Goal: Task Accomplishment & Management: Manage account settings

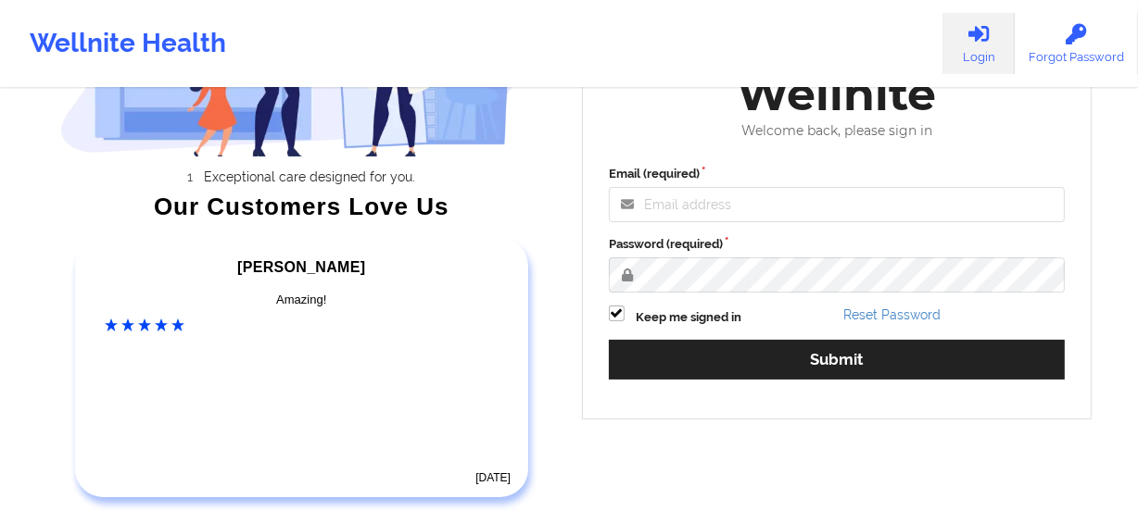
scroll to position [252, 0]
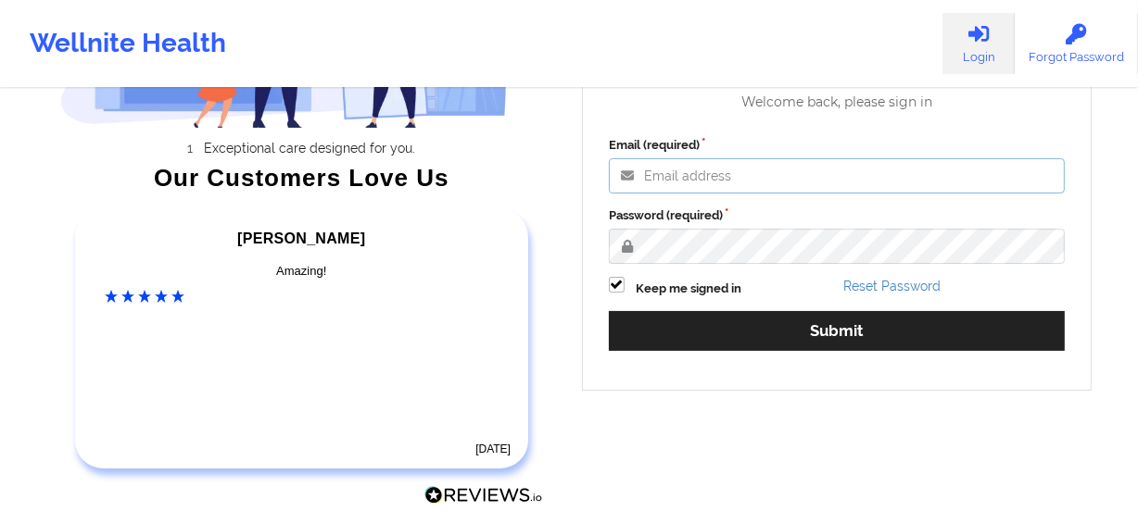
type input "[PERSON_NAME][EMAIL_ADDRESS][DOMAIN_NAME]"
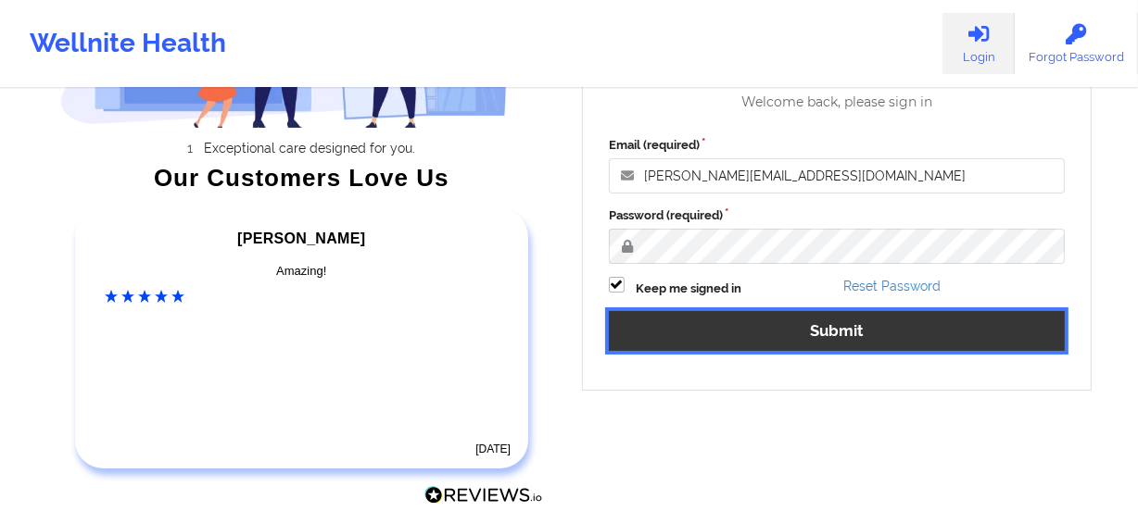
click at [867, 325] on button "Submit" at bounding box center [837, 331] width 456 height 40
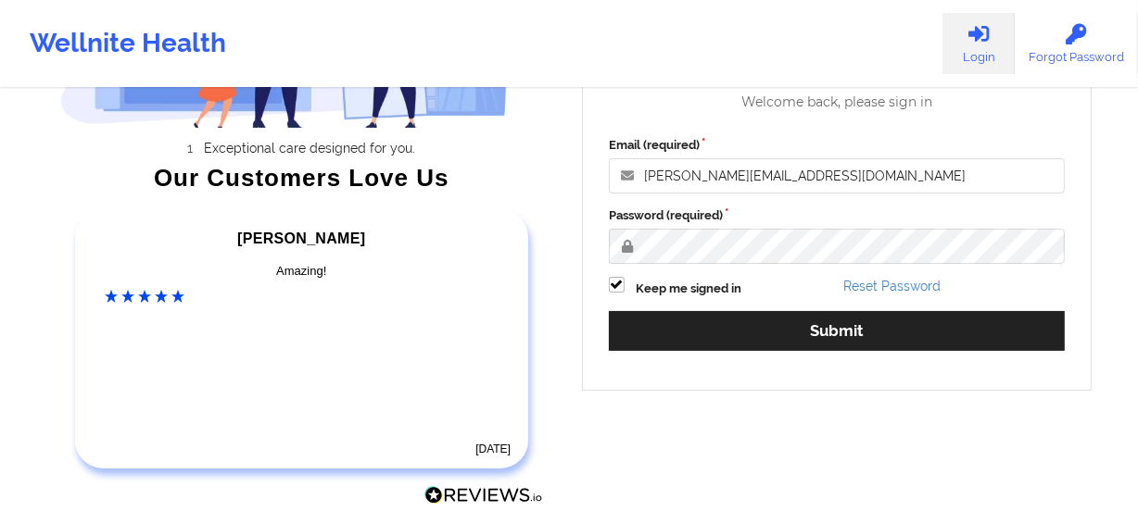
click at [867, 324] on div "Welcome to Wellnite Welcome back, please sign in Email (required) [PERSON_NAME]…" at bounding box center [837, 180] width 510 height 421
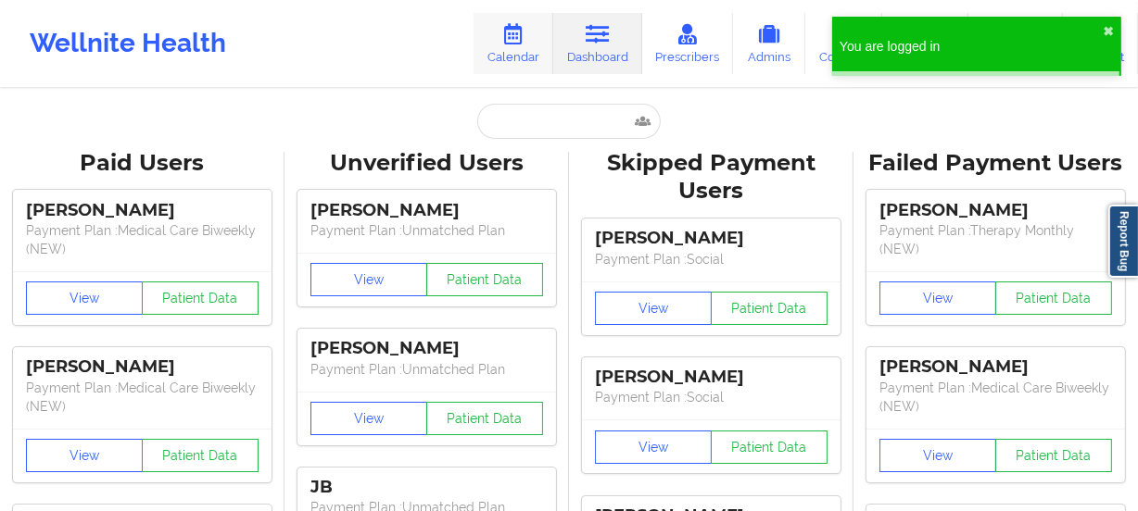
click at [522, 41] on icon at bounding box center [513, 34] width 24 height 20
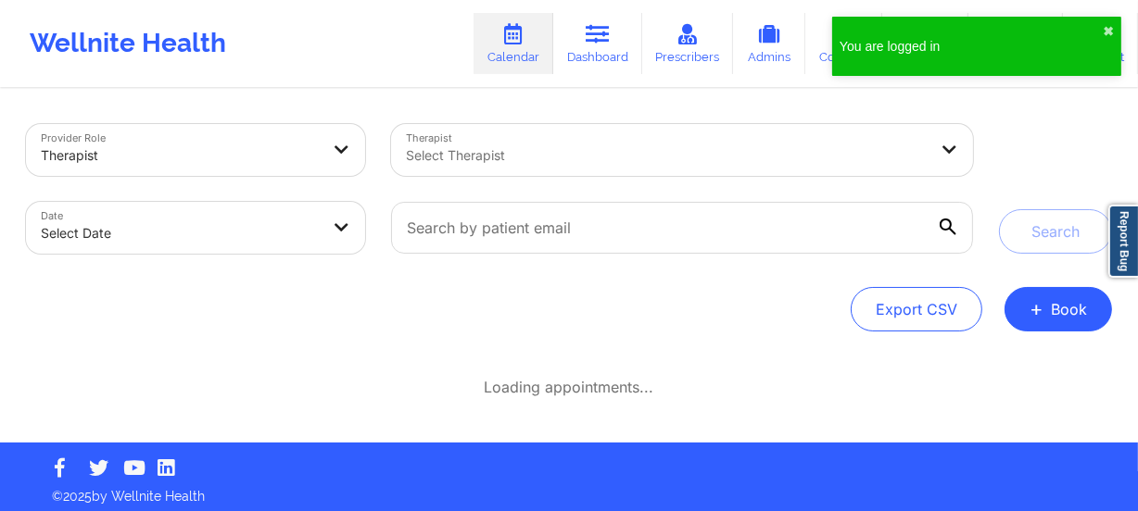
select select "2025-8"
select select "2025-9"
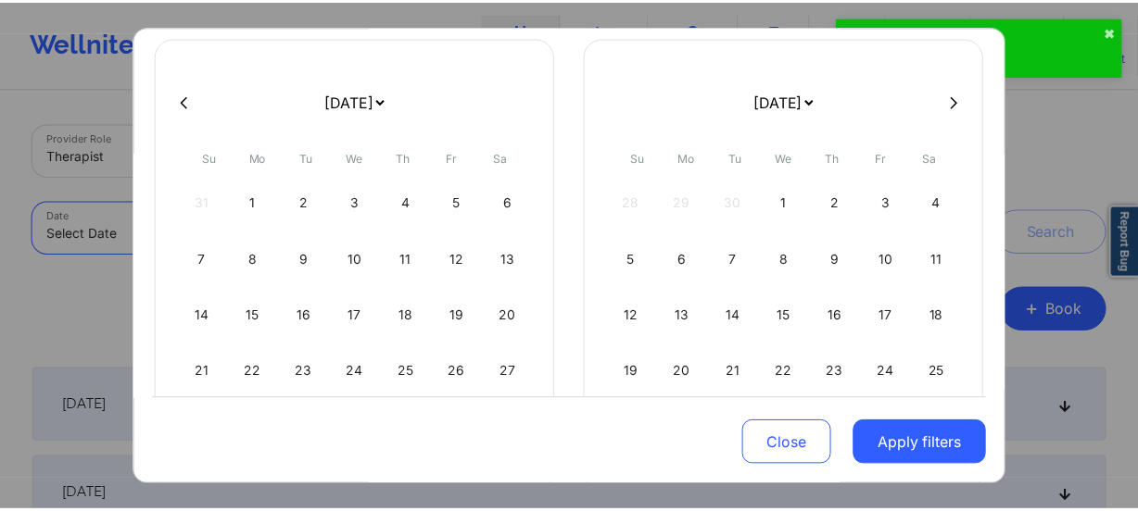
scroll to position [226, 0]
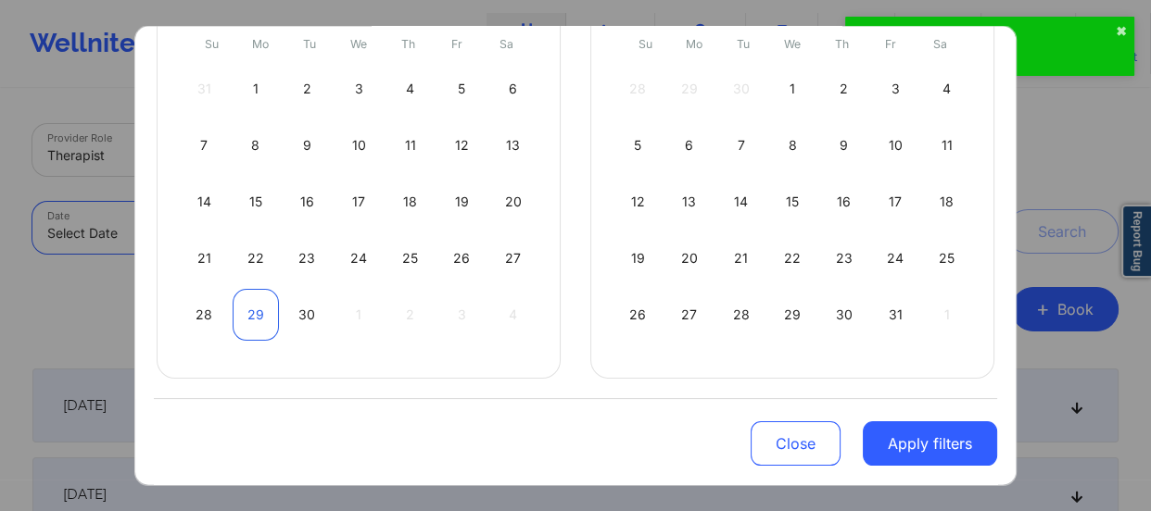
click at [252, 314] on div "29" at bounding box center [256, 315] width 47 height 52
select select "2025-8"
select select "2025-9"
select select "2025-8"
select select "2025-9"
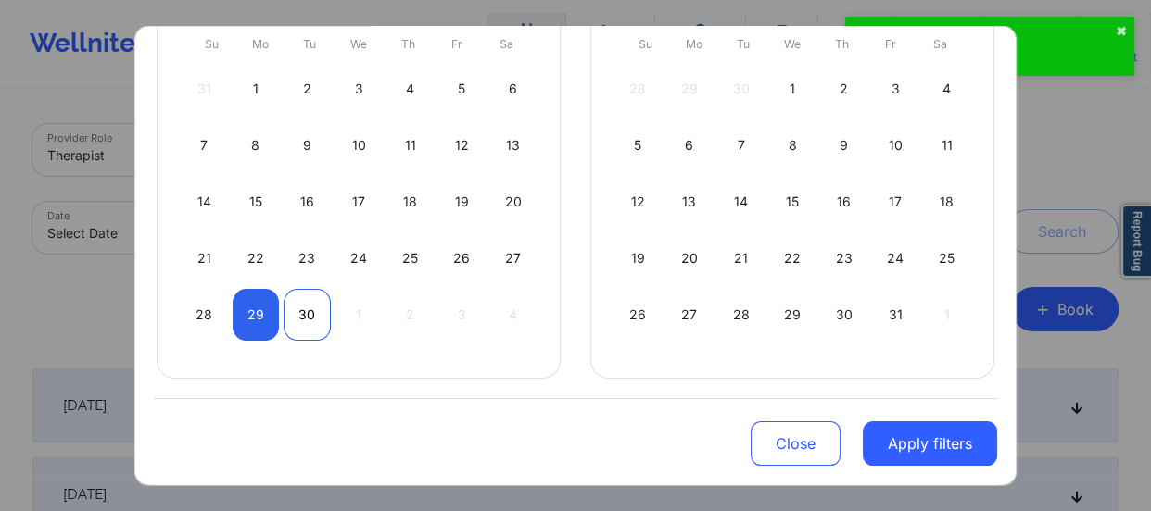
click at [304, 312] on div "30" at bounding box center [306, 315] width 47 height 52
select select "2025-8"
select select "2025-9"
click at [901, 445] on button "Apply filters" at bounding box center [929, 444] width 134 height 44
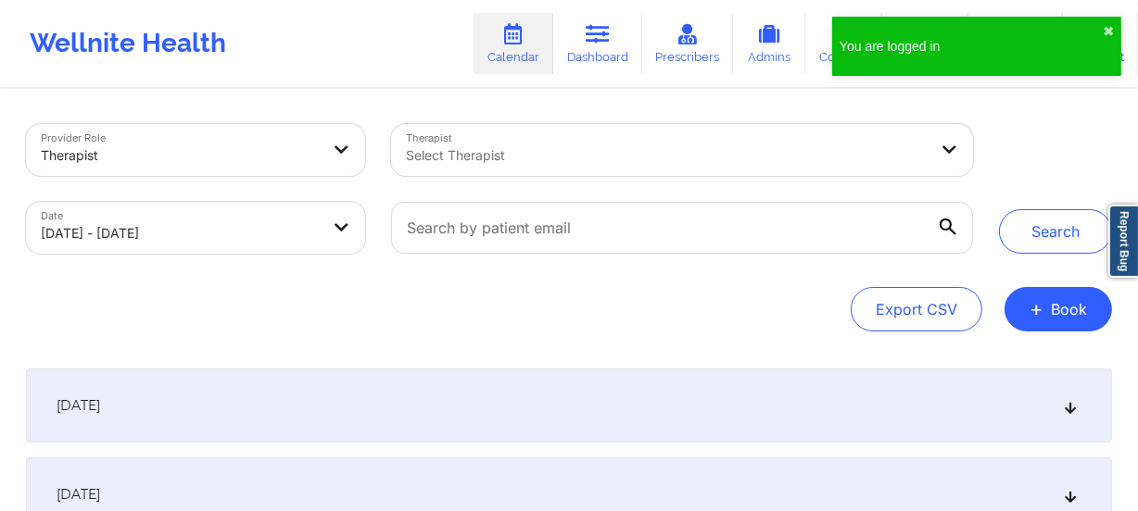
click at [497, 169] on div "Select Therapist" at bounding box center [660, 150] width 538 height 52
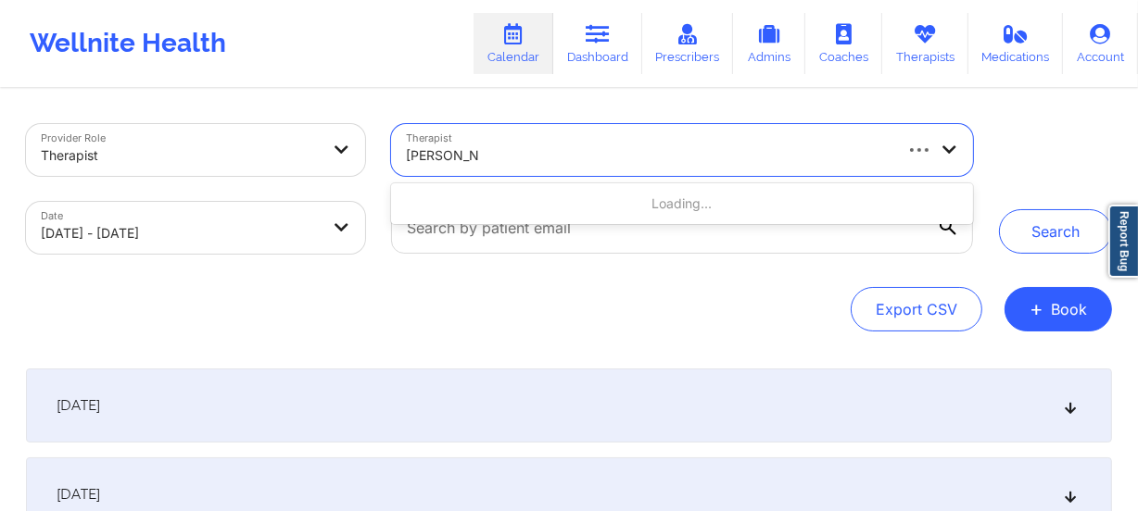
type input "Abena Adom"
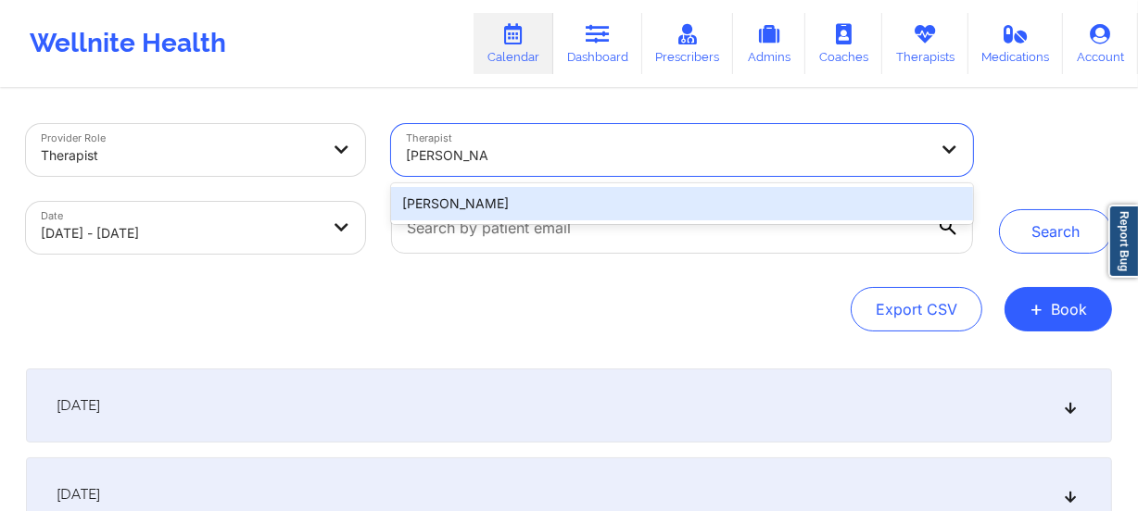
click at [511, 195] on div "Abena Adom" at bounding box center [682, 203] width 582 height 33
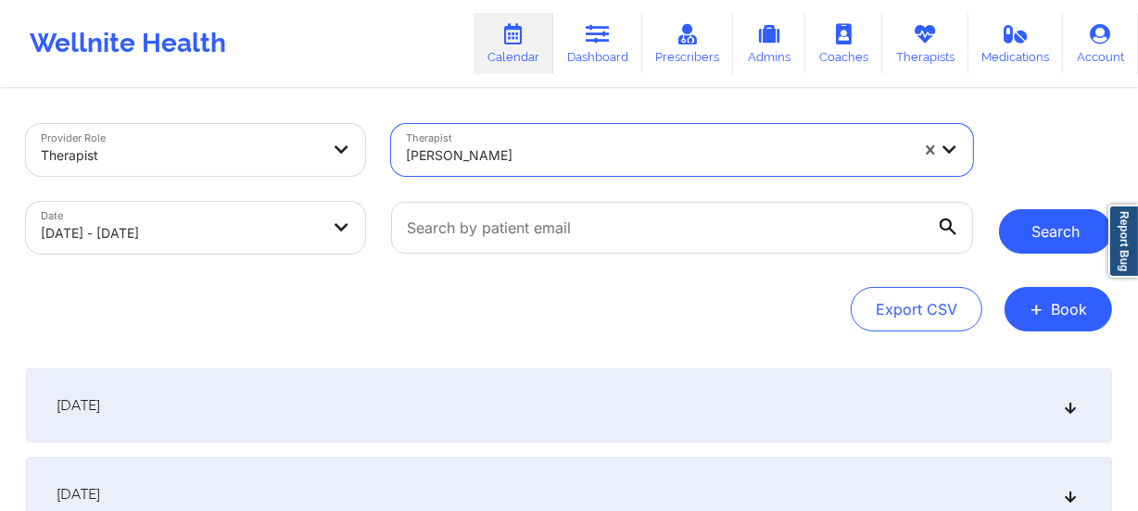
click at [1030, 224] on button "Search" at bounding box center [1055, 231] width 113 height 44
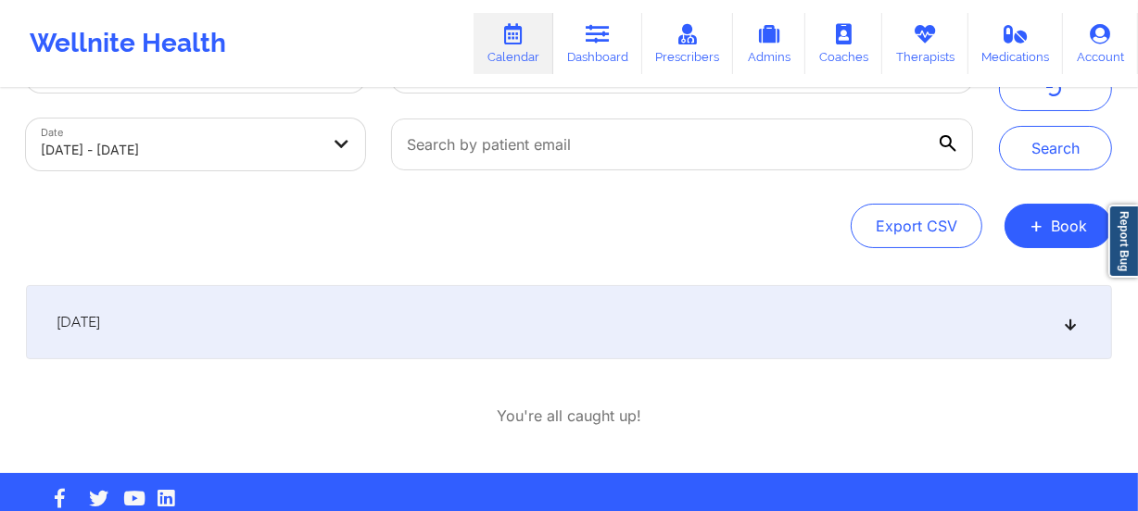
click at [560, 346] on div "September 29, 2025" at bounding box center [569, 322] width 1086 height 74
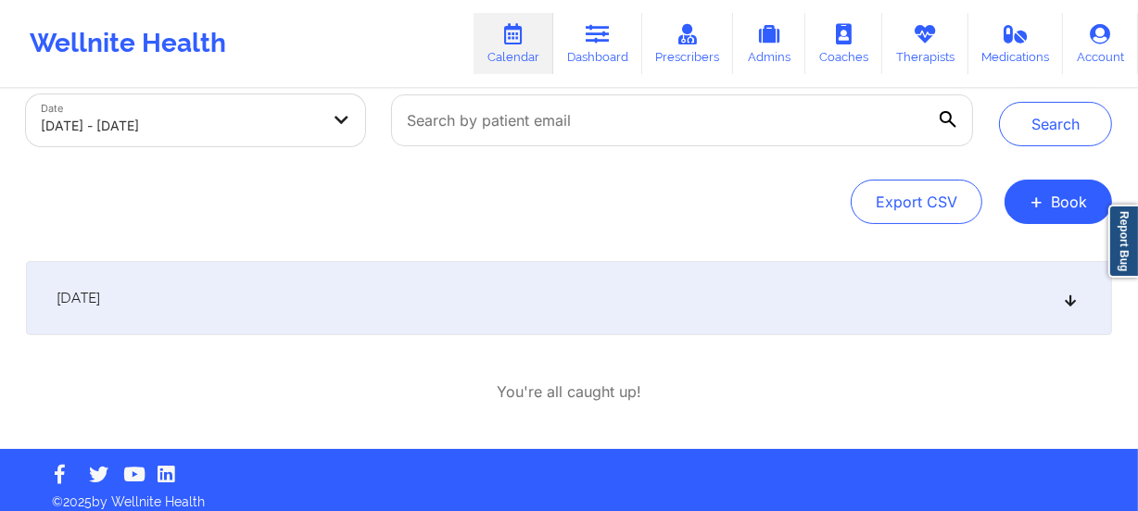
scroll to position [120, 0]
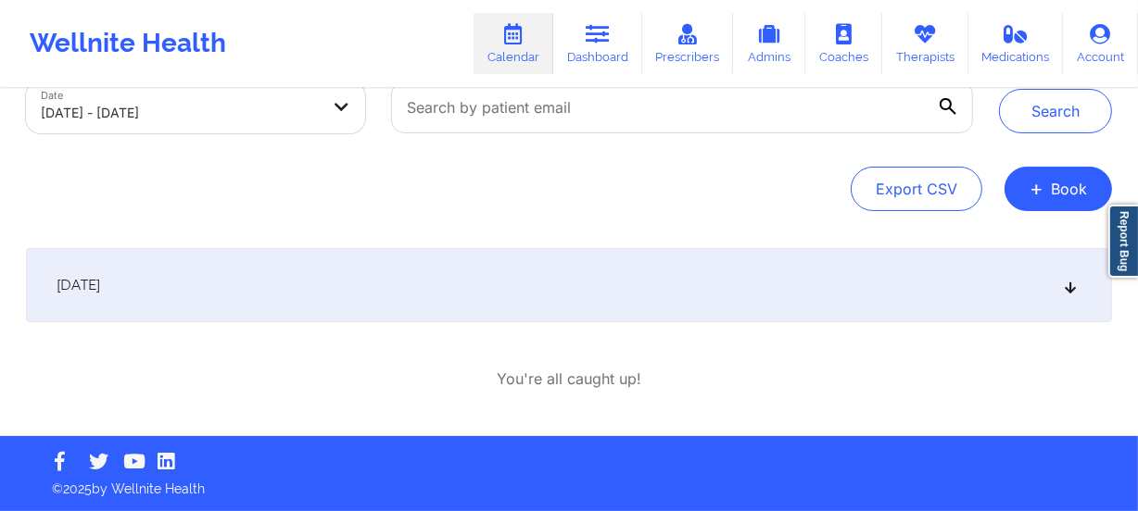
click at [577, 308] on div "September 29, 2025" at bounding box center [569, 285] width 1086 height 74
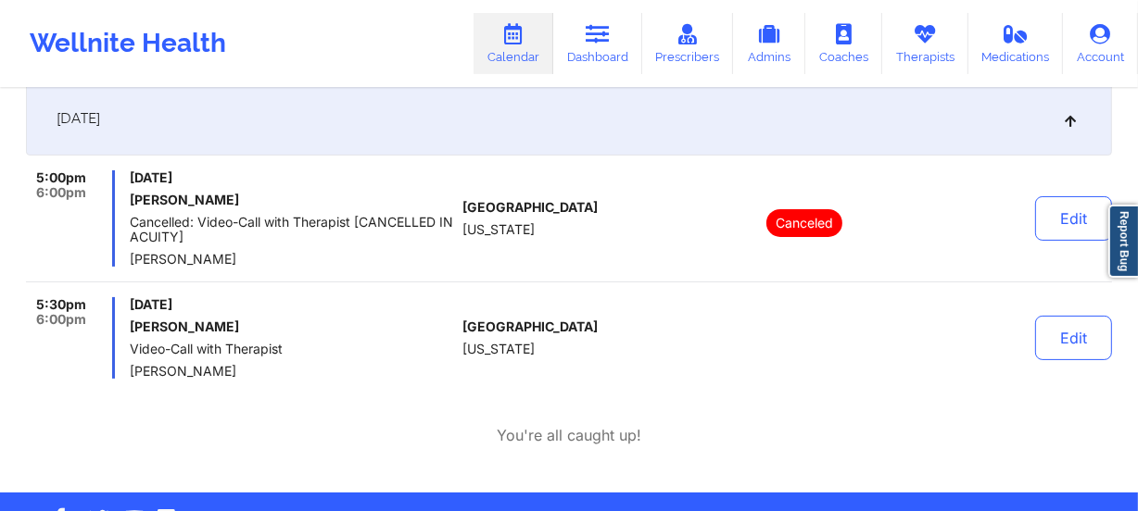
scroll to position [289, 0]
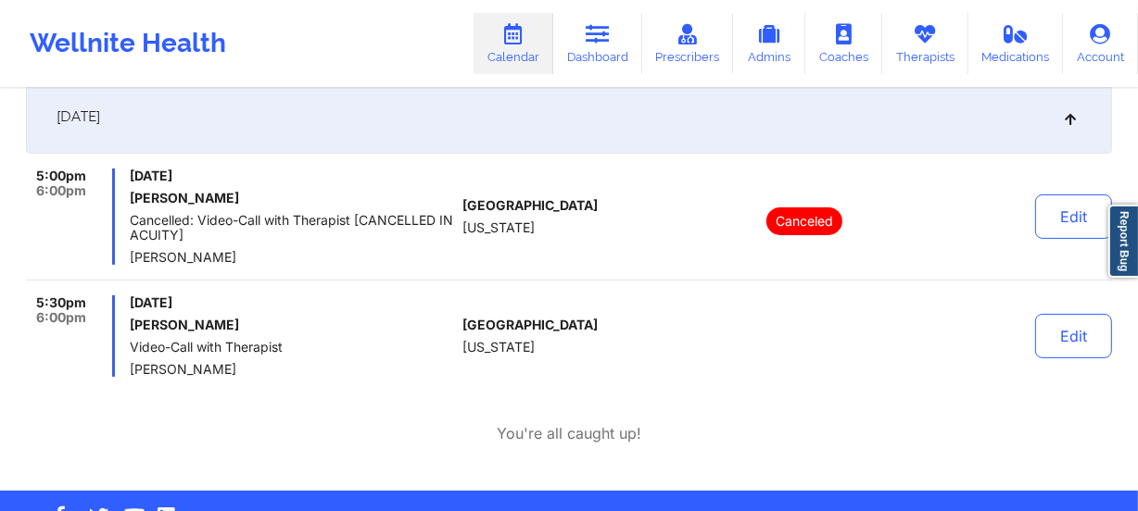
click at [404, 55] on div "Wellnite Health Calendar Dashboard Prescribers Admins Coaches Therapists Medica…" at bounding box center [569, 43] width 1138 height 74
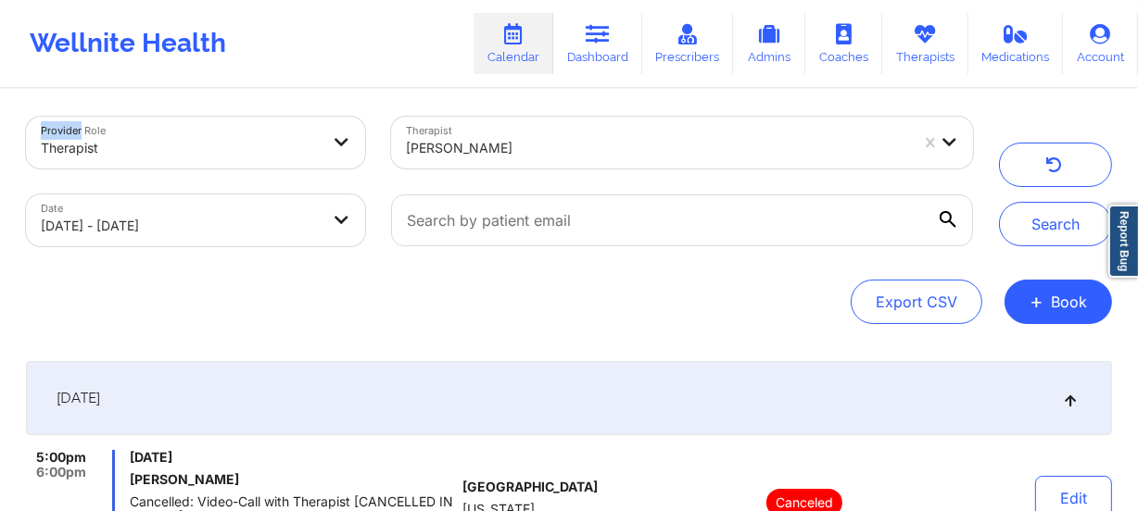
scroll to position [0, 0]
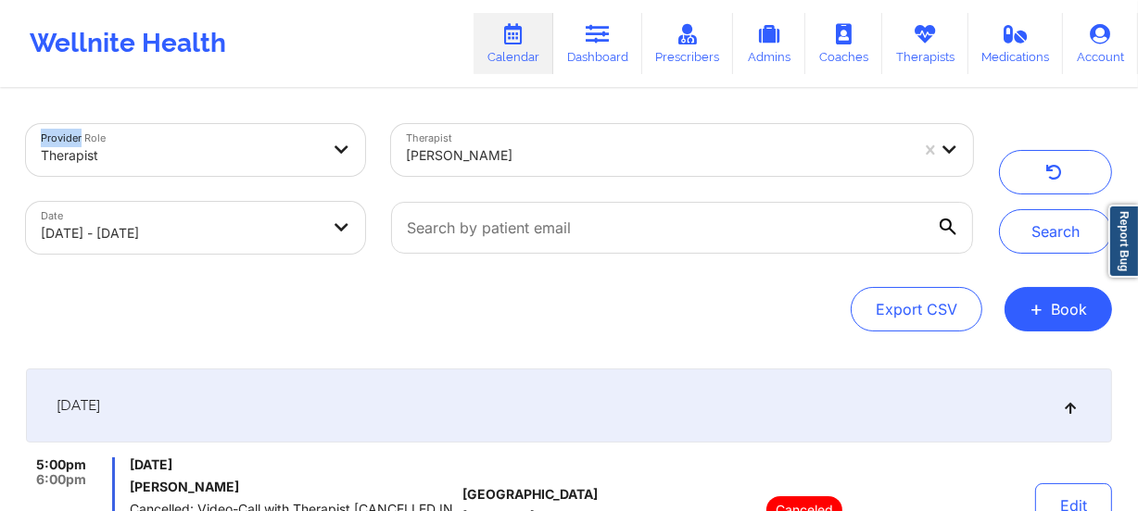
click at [530, 151] on div at bounding box center [657, 156] width 503 height 22
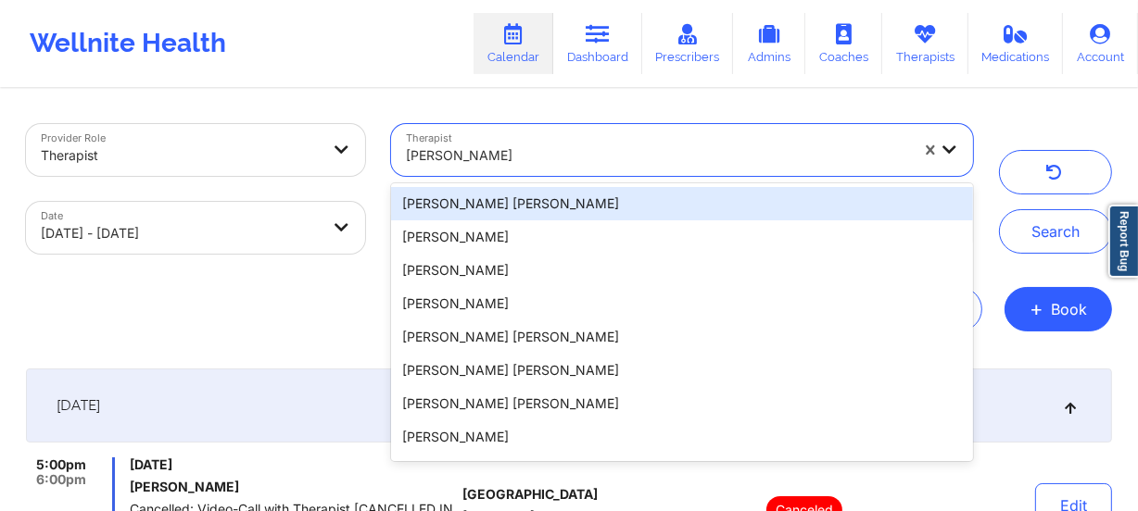
paste input "Alejandra Mejia"
type input "Alejandra Mejia"
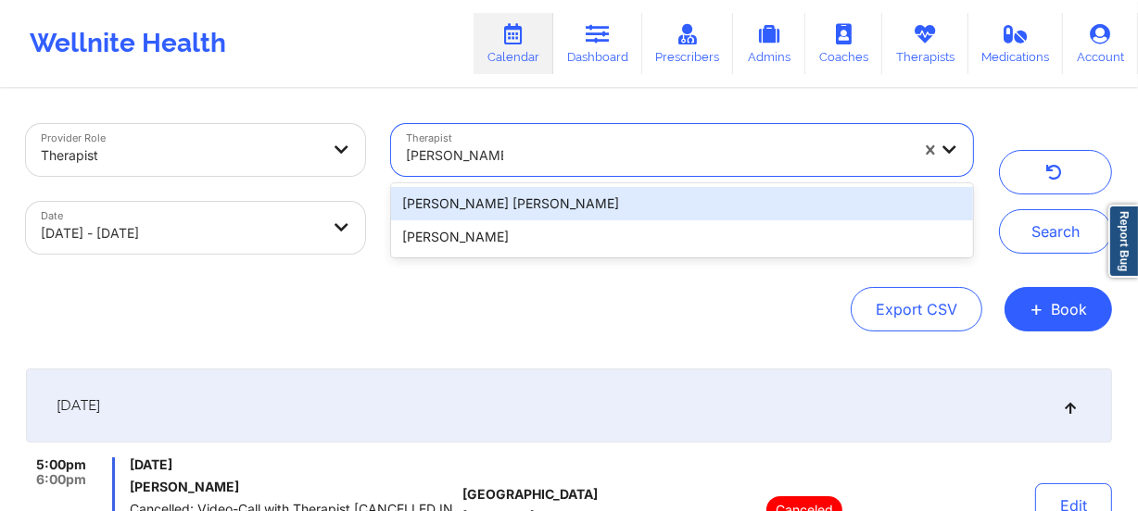
click at [523, 202] on div "MAIRA ALEJANDRA MEJIA URIETA" at bounding box center [682, 203] width 582 height 33
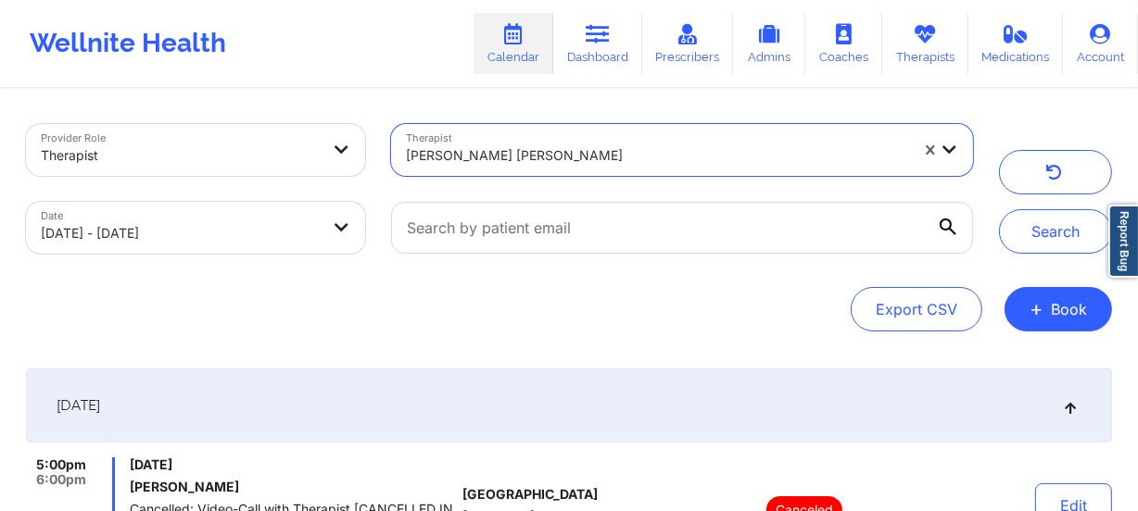
click at [561, 160] on div at bounding box center [657, 156] width 503 height 22
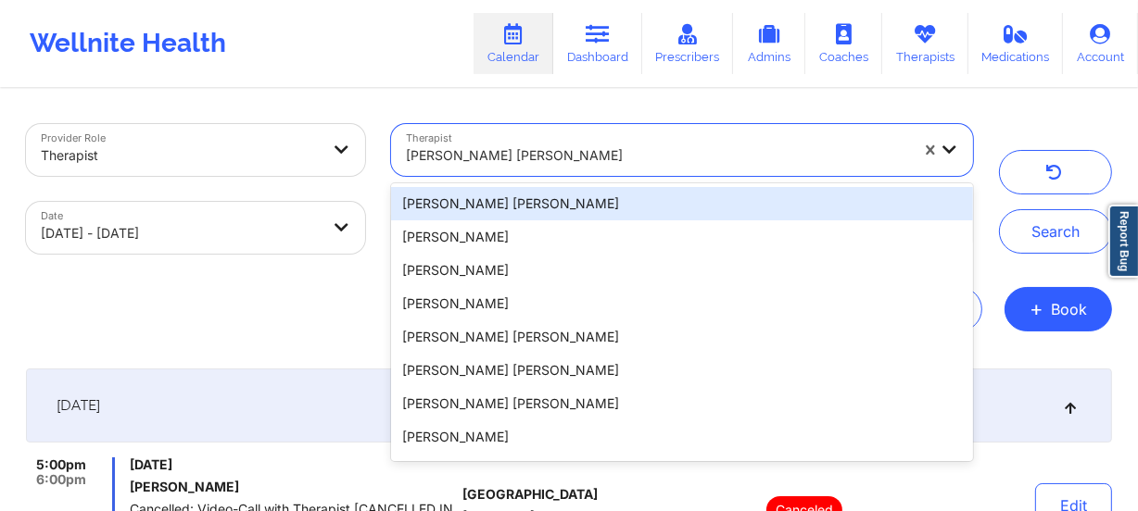
paste input "Alejandra Mejia"
type input "Alejandra Mejia"
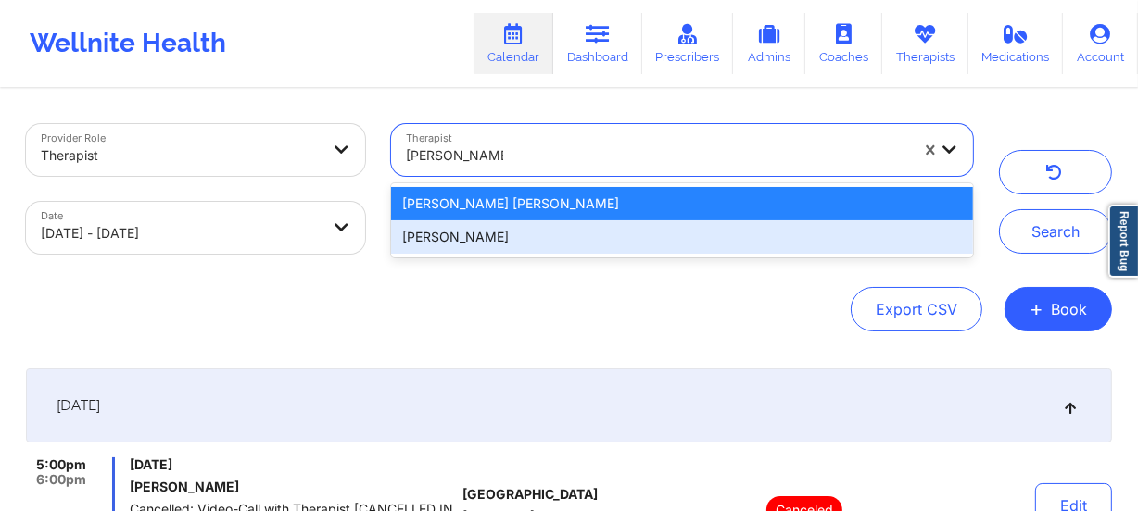
click at [551, 231] on div "Alejandra Mejia" at bounding box center [682, 236] width 582 height 33
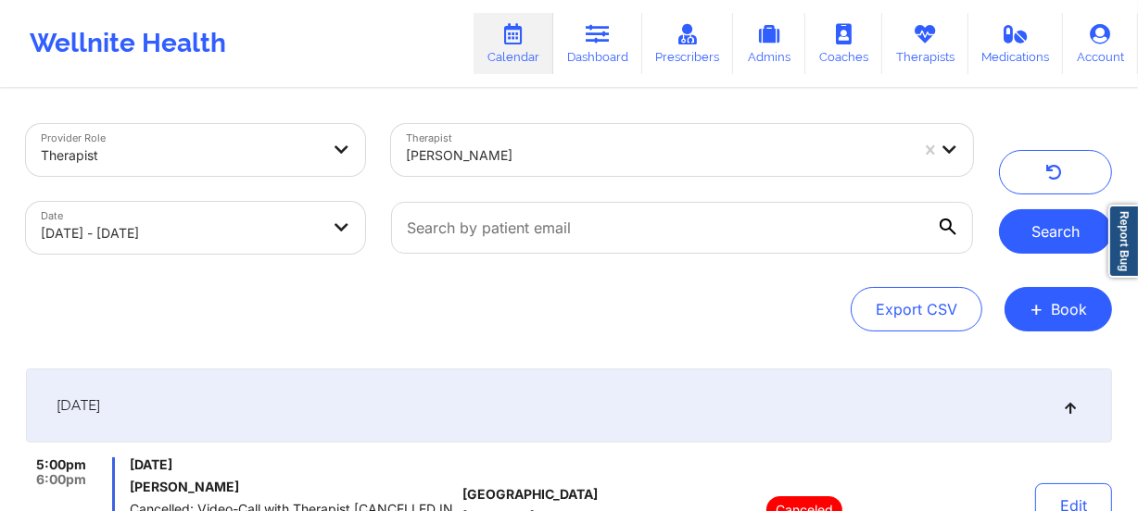
click at [1051, 220] on button "Search" at bounding box center [1055, 231] width 113 height 44
click at [529, 162] on div at bounding box center [657, 156] width 503 height 22
drag, startPoint x: 529, startPoint y: 162, endPoint x: 502, endPoint y: 185, distance: 35.5
click at [529, 162] on div at bounding box center [657, 156] width 503 height 22
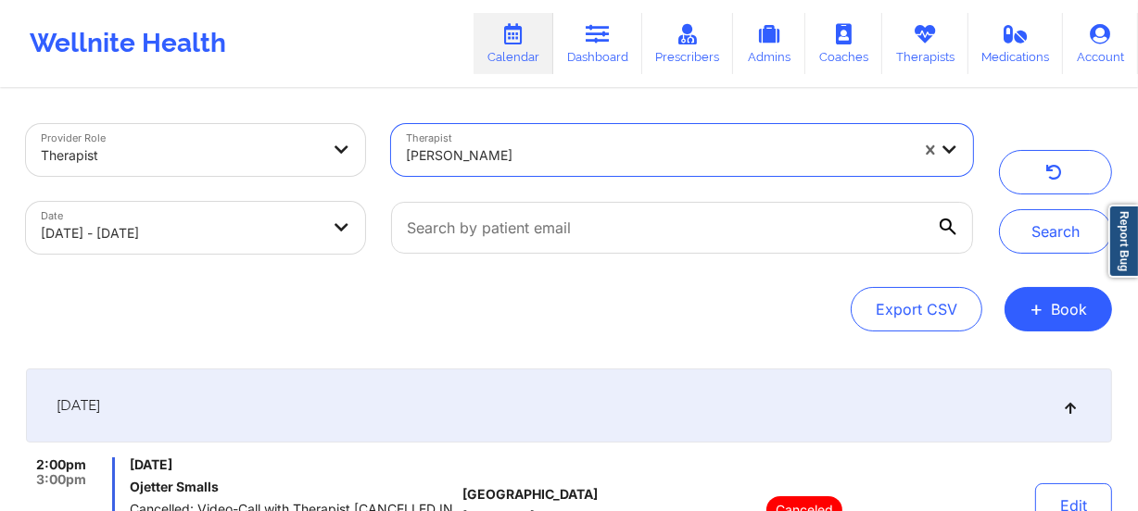
click at [535, 163] on div at bounding box center [657, 156] width 503 height 22
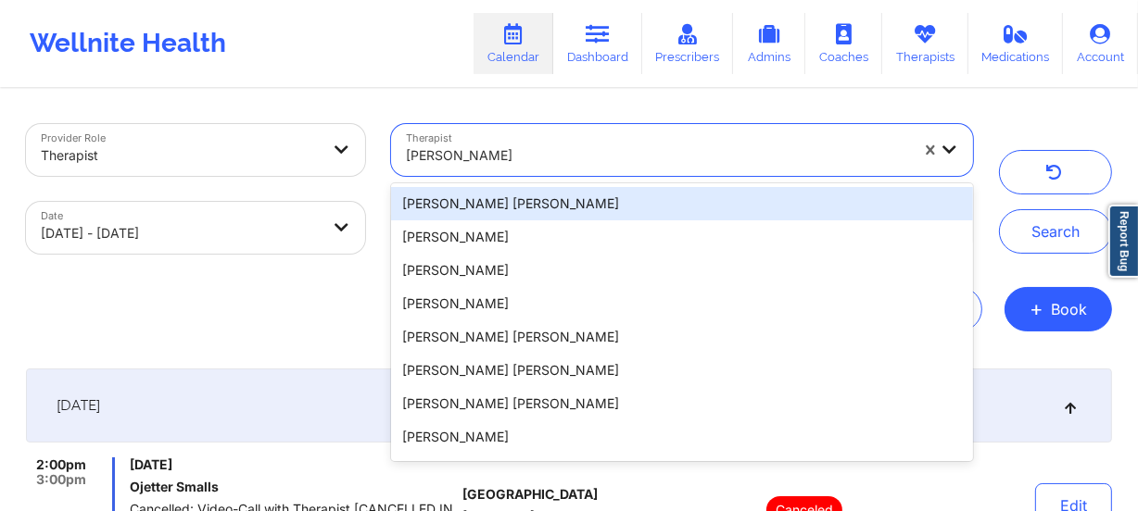
paste input "Alicia Jones"
type input "Alicia Jones"
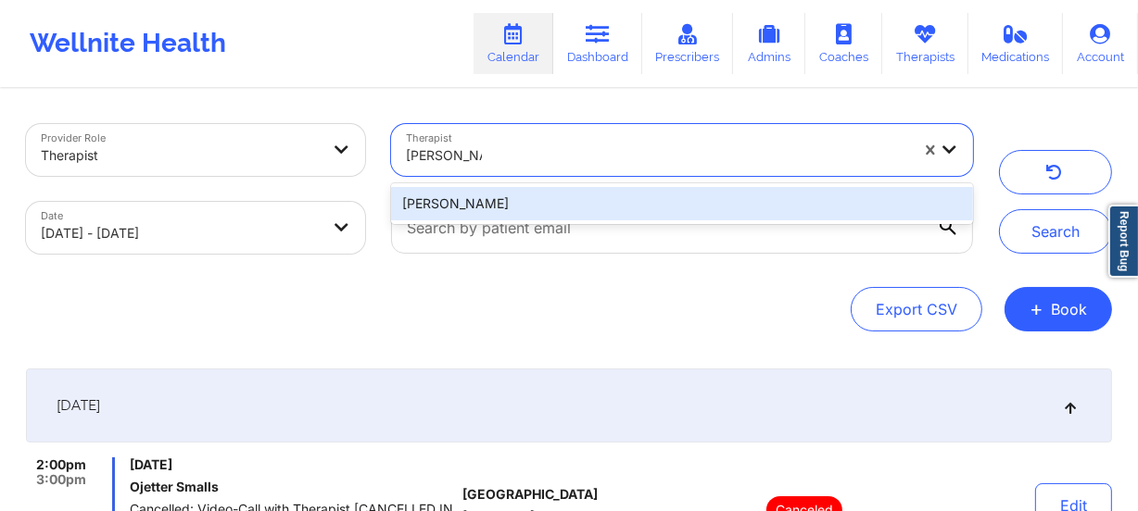
click at [537, 189] on div "Alicia Jones" at bounding box center [682, 203] width 582 height 33
click at [537, 189] on div at bounding box center [682, 228] width 608 height 78
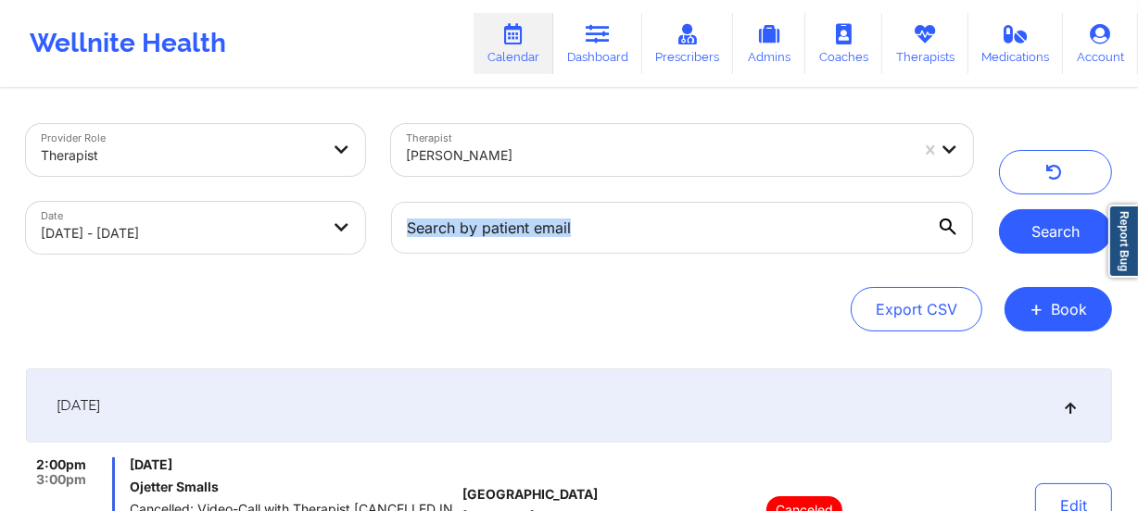
click at [1058, 238] on button "Search" at bounding box center [1055, 231] width 113 height 44
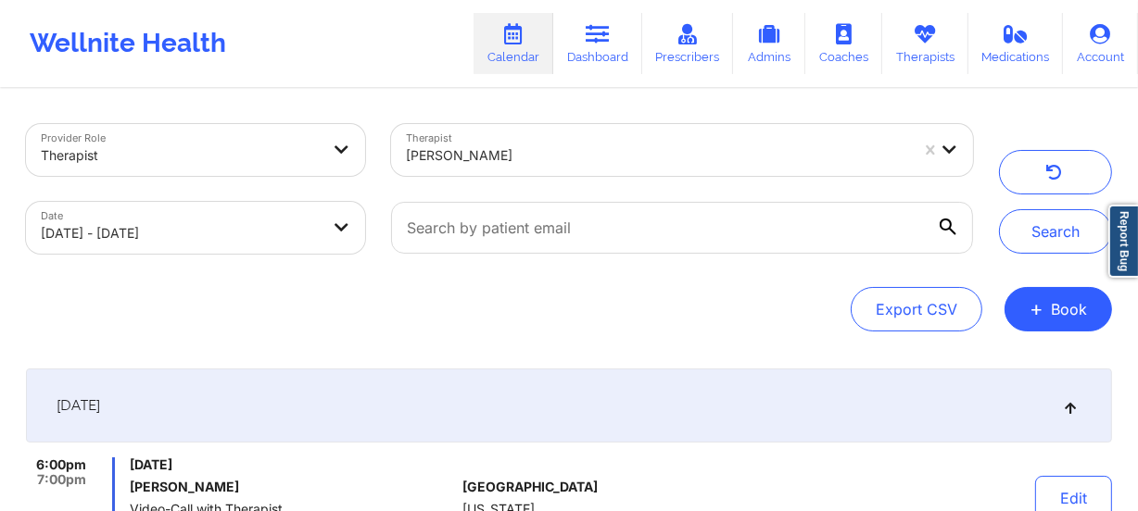
click at [529, 169] on div "Alicia Jones" at bounding box center [657, 155] width 503 height 41
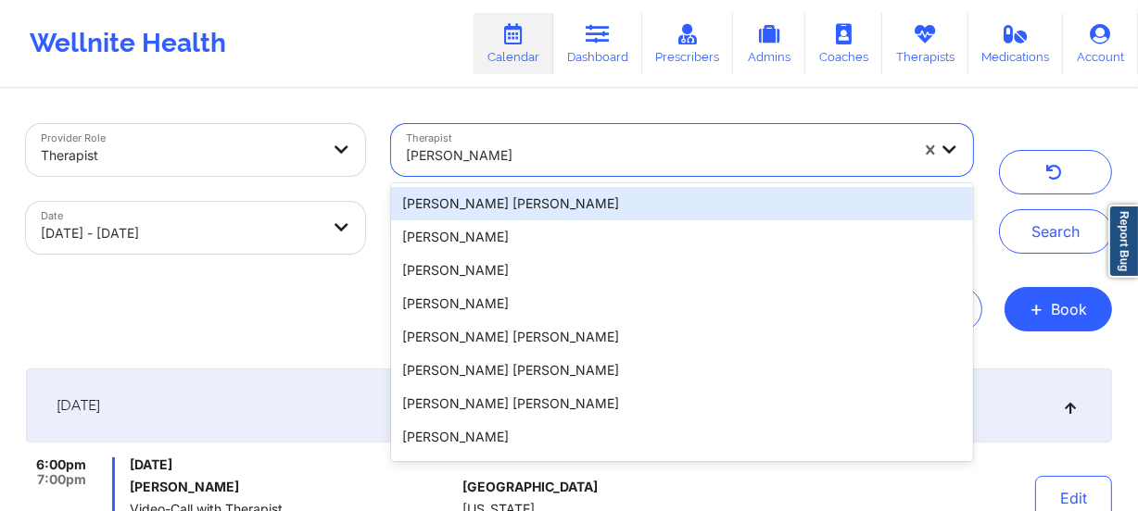
paste input "Alyssa Lupinski"
type input "Alyssa Lupinski"
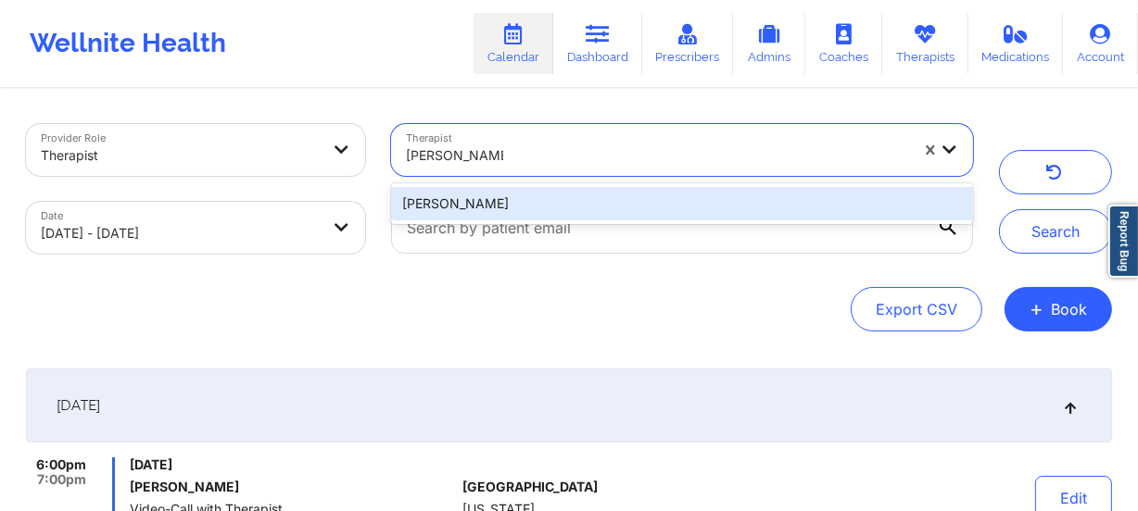
click at [528, 198] on div "Alyssa Lupinski" at bounding box center [682, 203] width 582 height 33
click at [528, 198] on div at bounding box center [682, 228] width 608 height 78
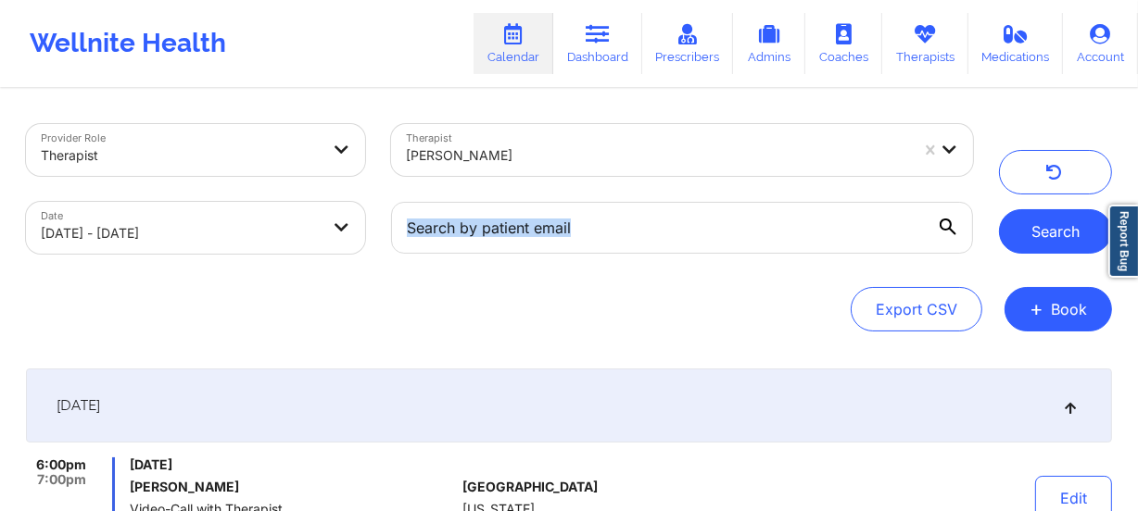
click at [1058, 232] on button "Search" at bounding box center [1055, 231] width 113 height 44
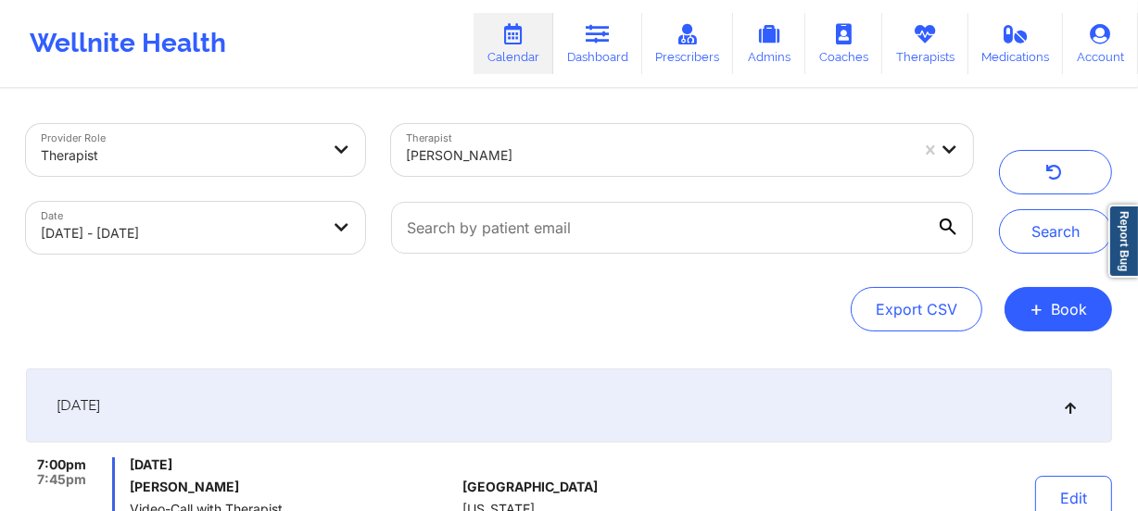
click at [548, 165] on div at bounding box center [657, 156] width 503 height 22
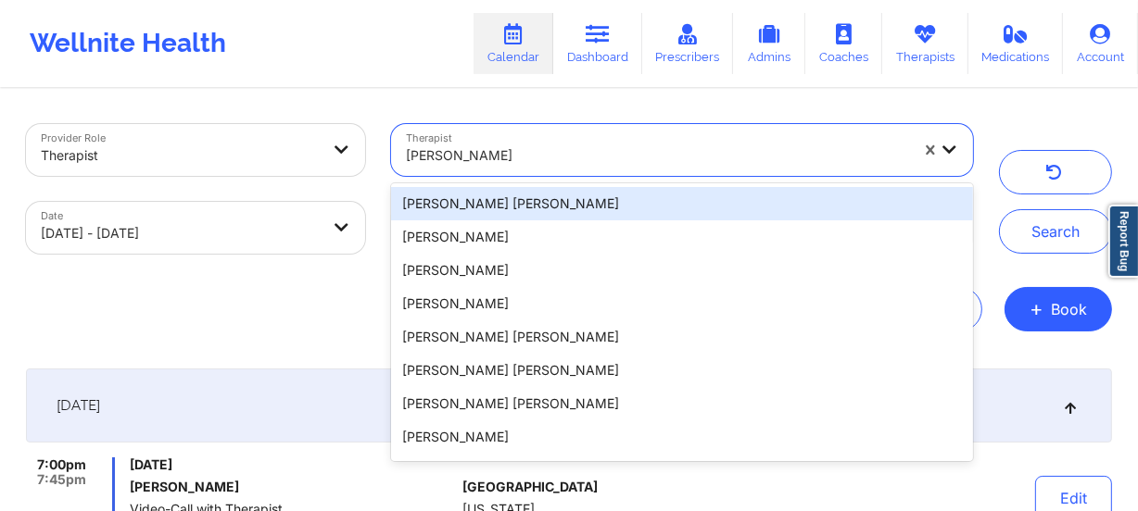
paste input "Amanda Bracaj"
type input "Amanda Bracaj"
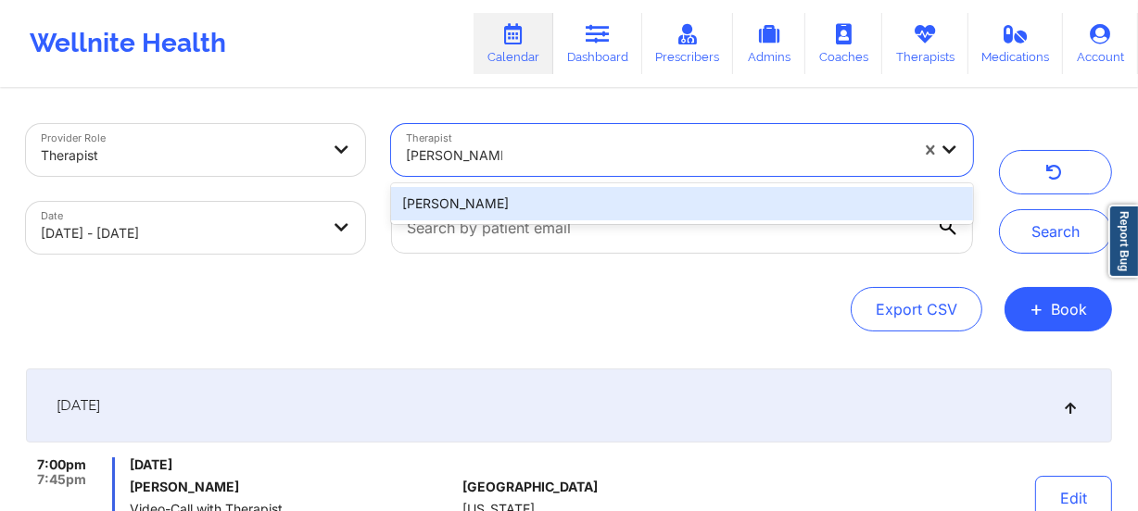
click at [547, 200] on div "Amanda Bracaj" at bounding box center [682, 203] width 582 height 33
click at [547, 200] on div at bounding box center [682, 228] width 608 height 78
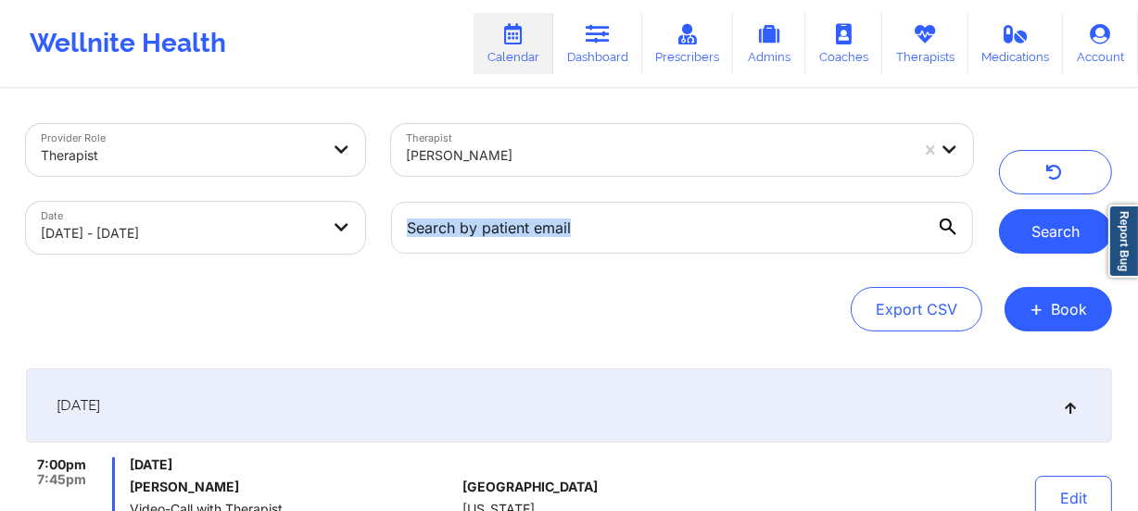
click at [1038, 215] on button "Search" at bounding box center [1055, 231] width 113 height 44
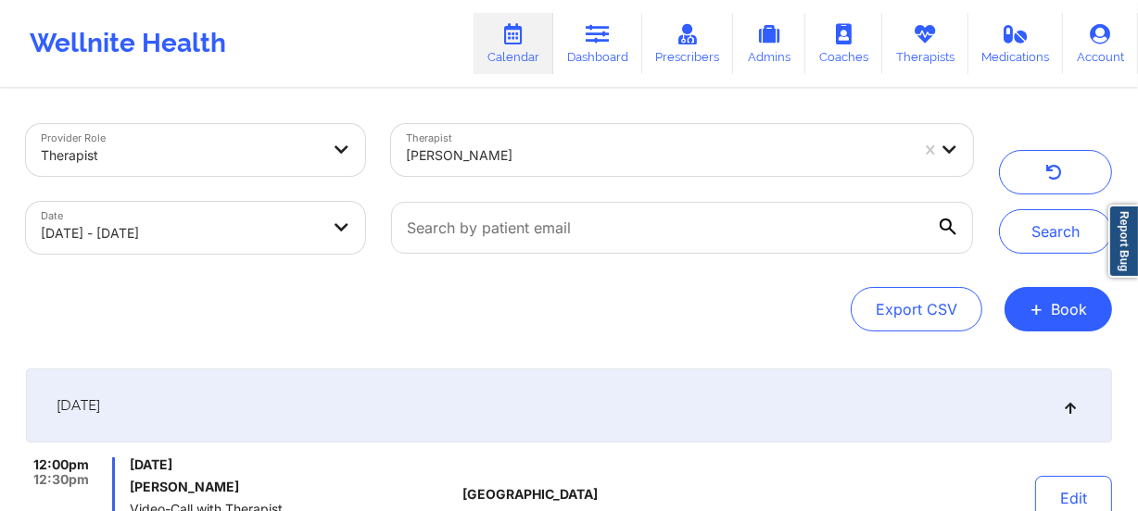
click at [560, 169] on div "Amanda Bracaj" at bounding box center [657, 155] width 503 height 41
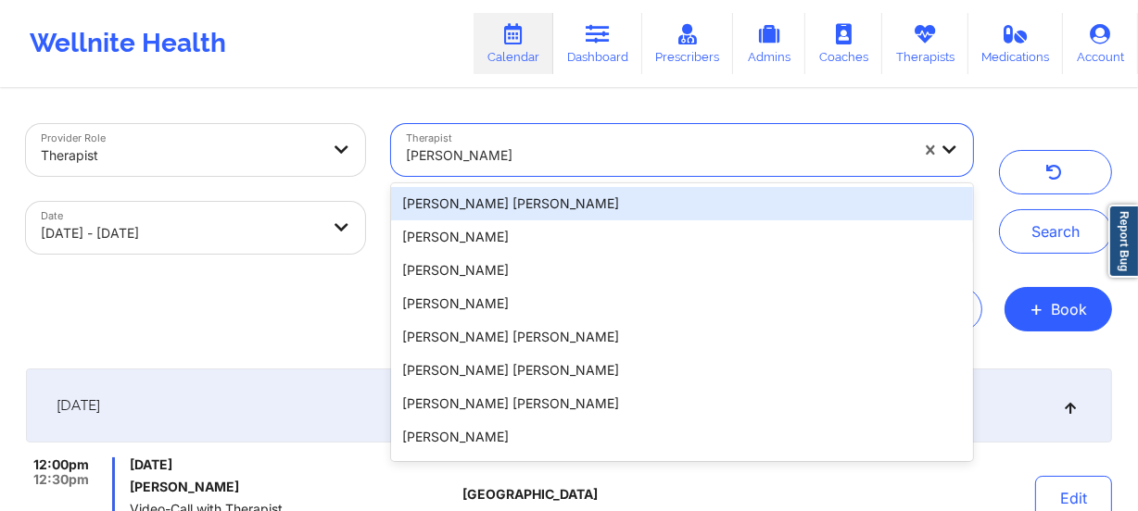
paste input "amanda calandro"
type input "amanda calandro"
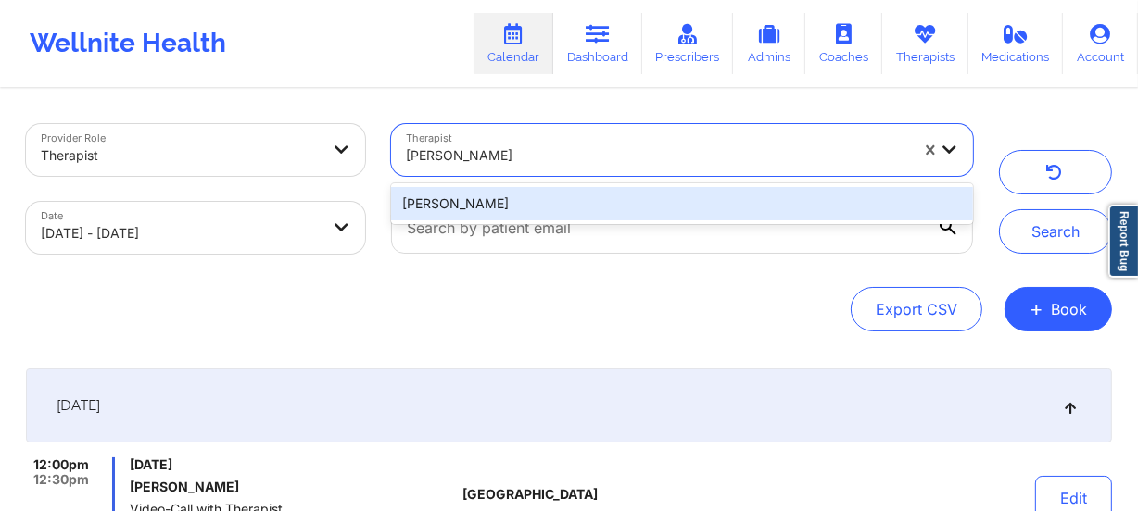
click at [570, 201] on div "amanda calandro" at bounding box center [682, 203] width 582 height 33
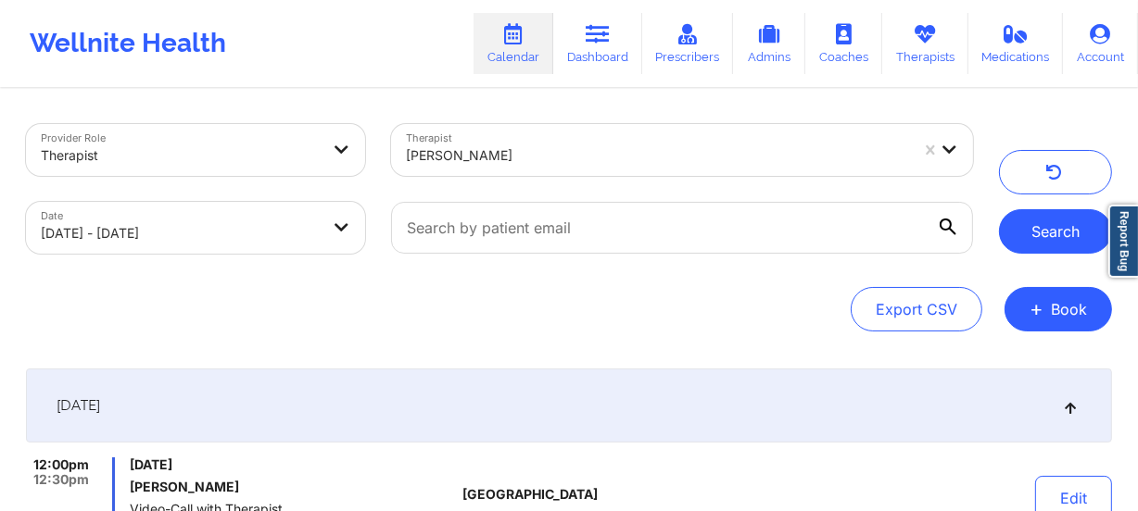
click at [1027, 233] on button "Search" at bounding box center [1055, 231] width 113 height 44
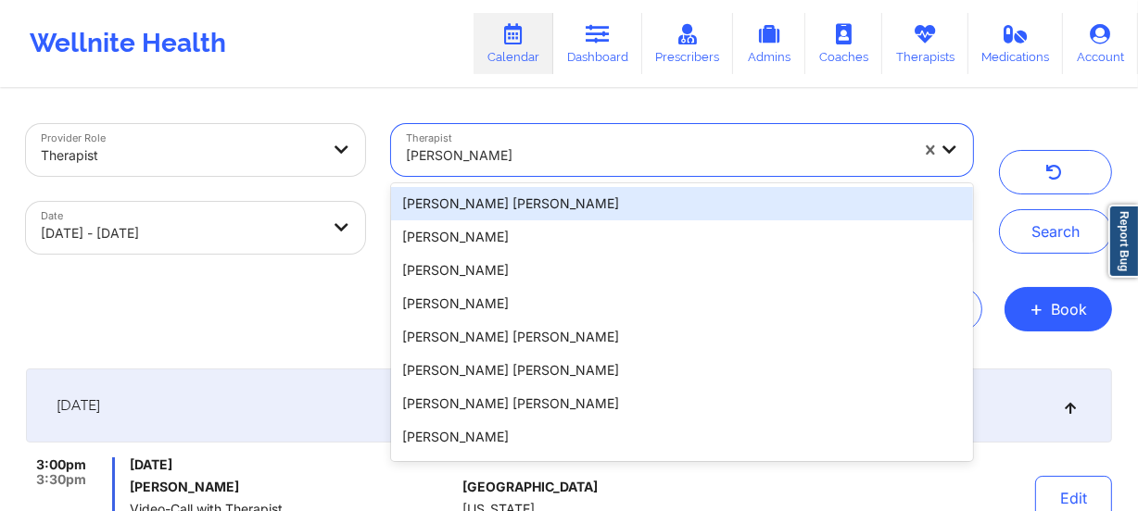
click at [545, 156] on div at bounding box center [657, 156] width 503 height 22
paste input "Amy Evans-Gean"
type input "Amy Evans-Gean"
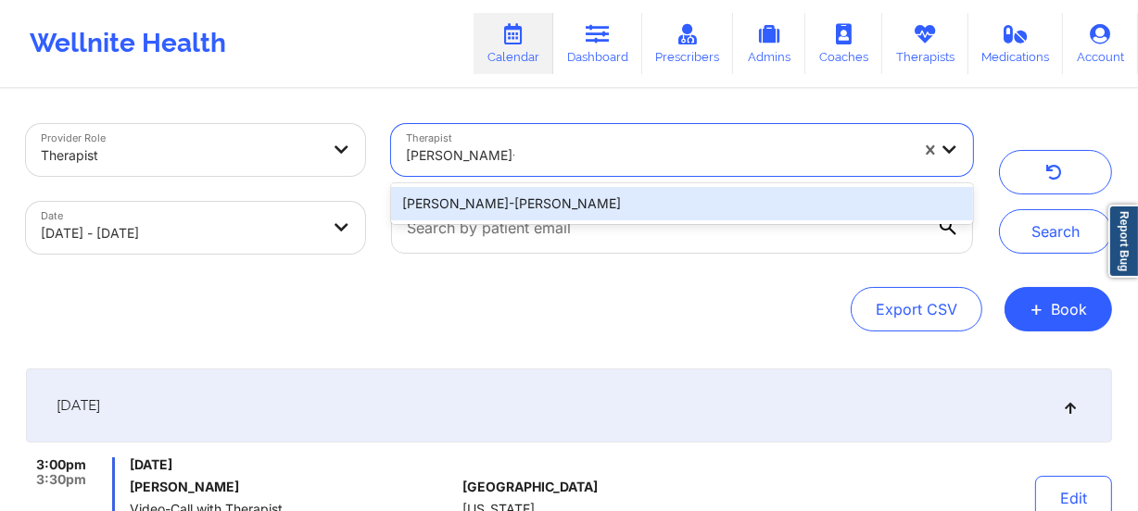
click at [539, 195] on div "Amy Evans-Gean" at bounding box center [682, 203] width 582 height 33
click at [539, 195] on div at bounding box center [682, 228] width 608 height 78
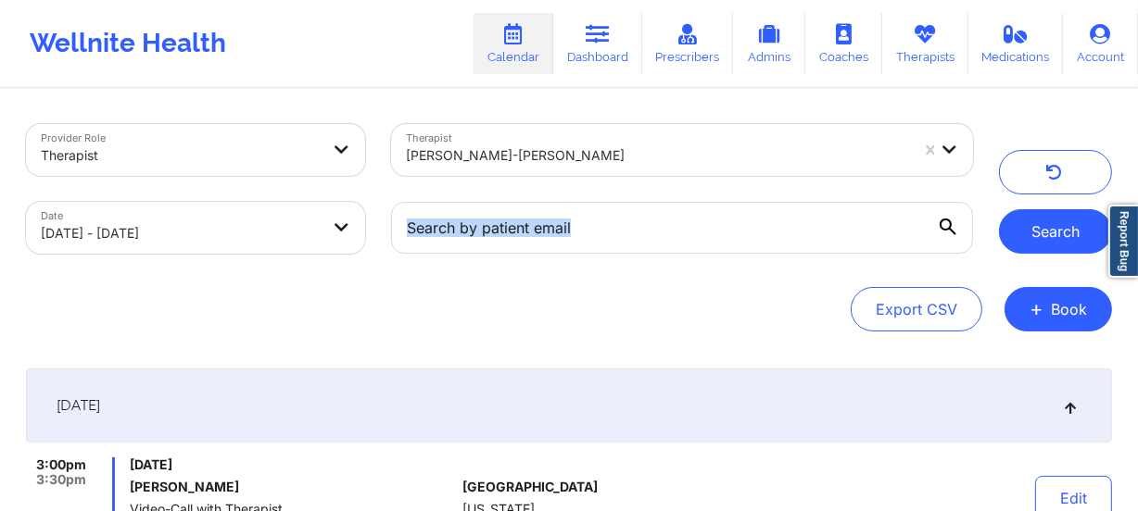
click at [1044, 231] on button "Search" at bounding box center [1055, 231] width 113 height 44
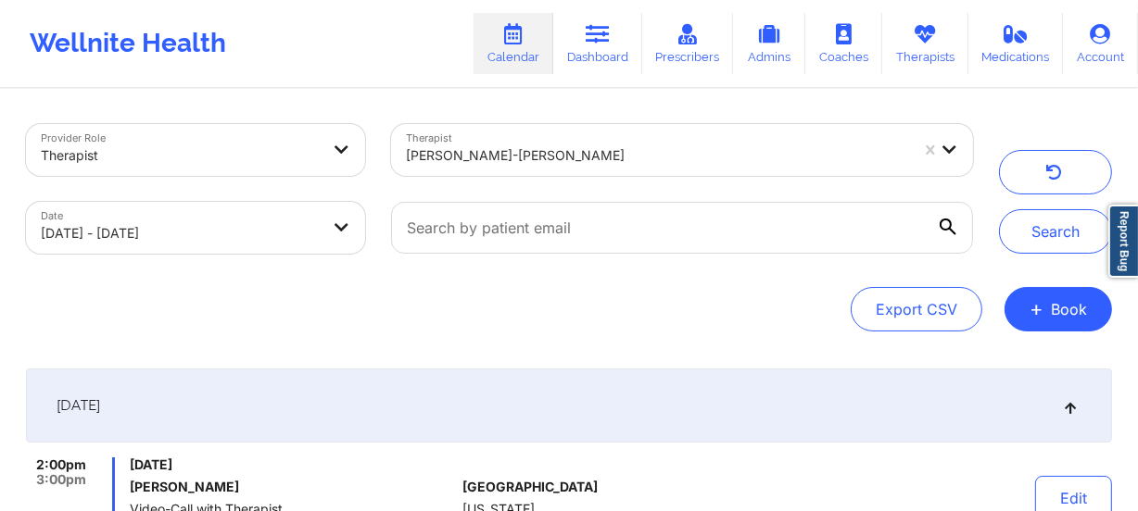
click at [601, 148] on div at bounding box center [657, 156] width 503 height 22
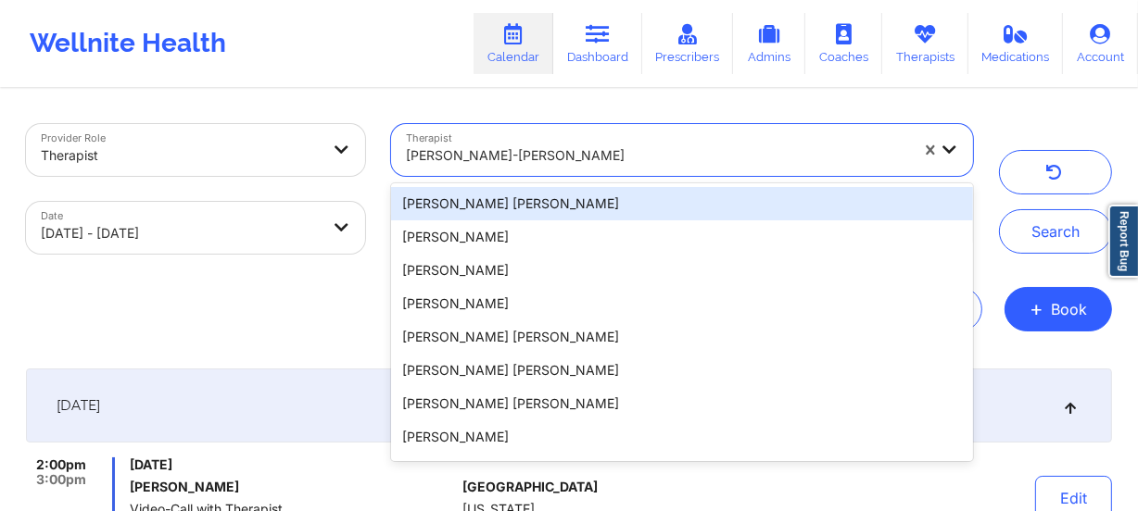
paste input "Anais Quiñonez"
type input "Anais Quiñonez"
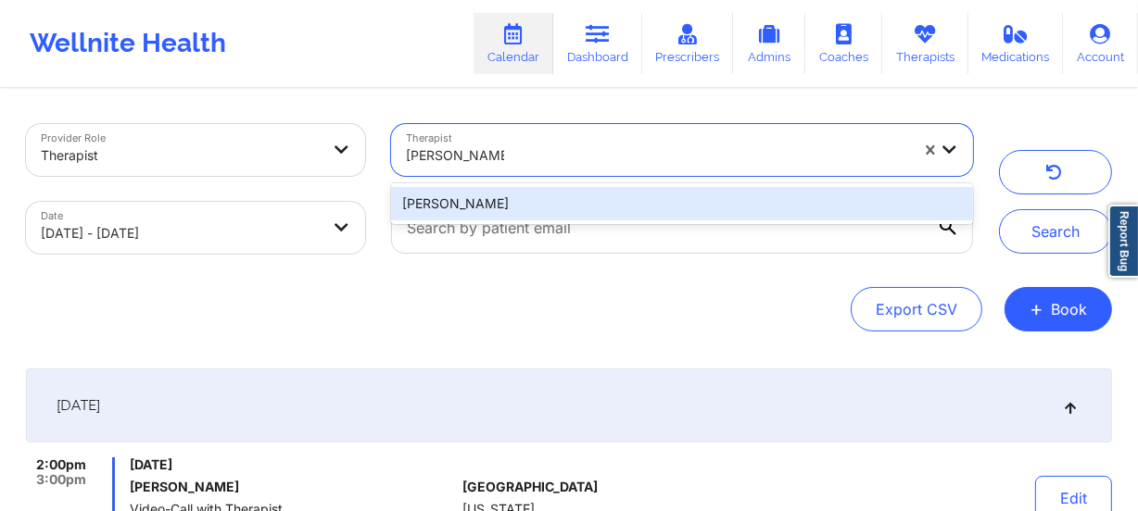
click at [600, 192] on div "Anais Quiñonez" at bounding box center [682, 203] width 582 height 33
click at [600, 192] on div at bounding box center [682, 228] width 608 height 78
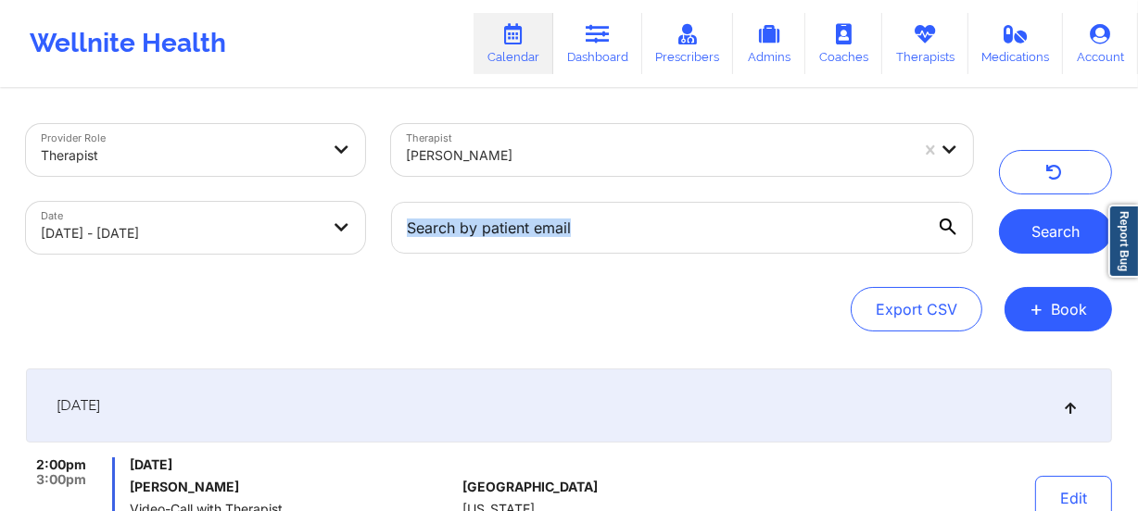
click at [1063, 217] on button "Search" at bounding box center [1055, 231] width 113 height 44
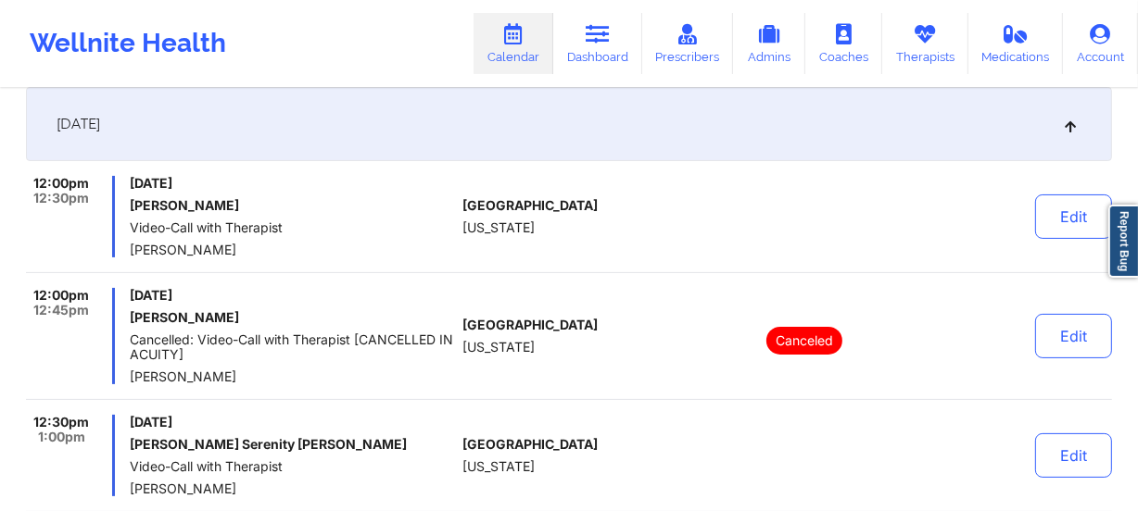
scroll to position [252, 0]
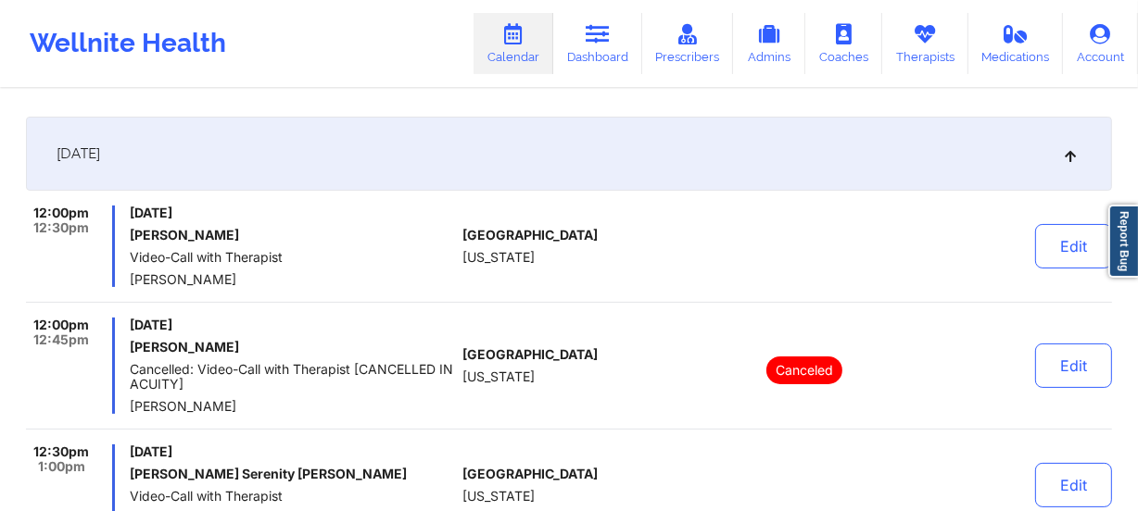
click at [446, 276] on span "Anais Quiñonez" at bounding box center [292, 279] width 325 height 15
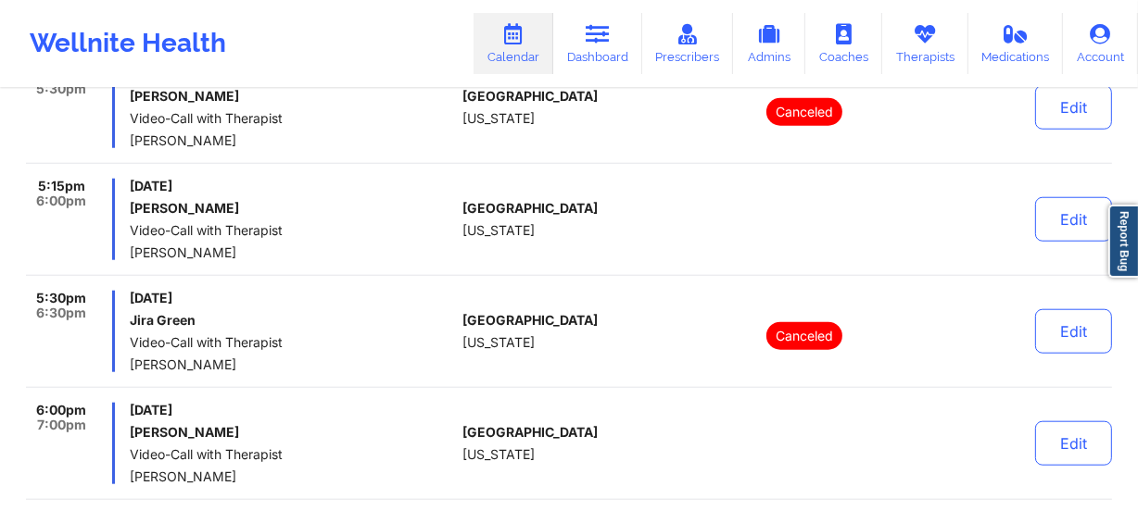
scroll to position [1600, 0]
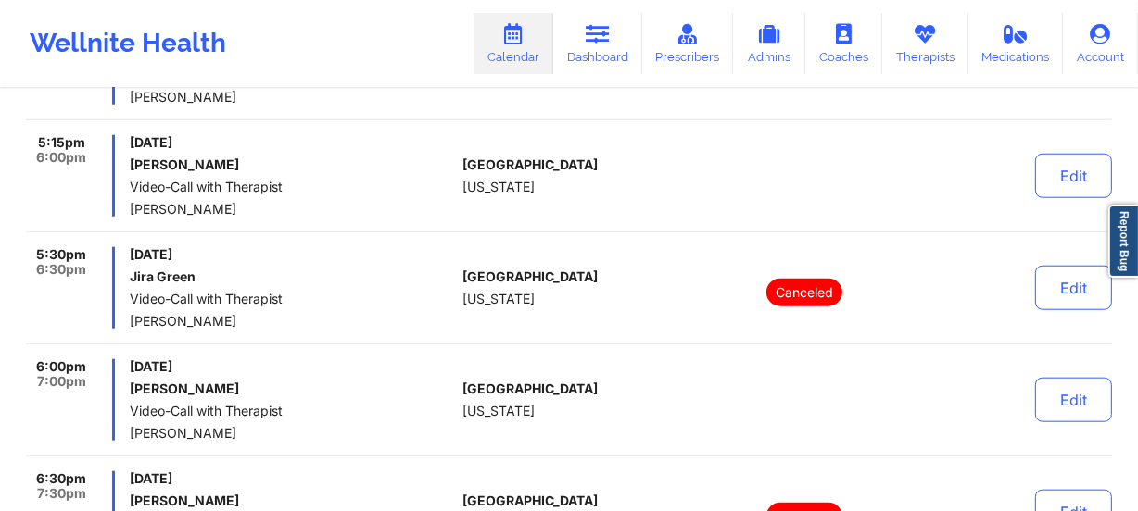
click at [515, 139] on div "United States New York" at bounding box center [565, 176] width 206 height 82
drag, startPoint x: 669, startPoint y: 197, endPoint x: 501, endPoint y: 131, distance: 180.5
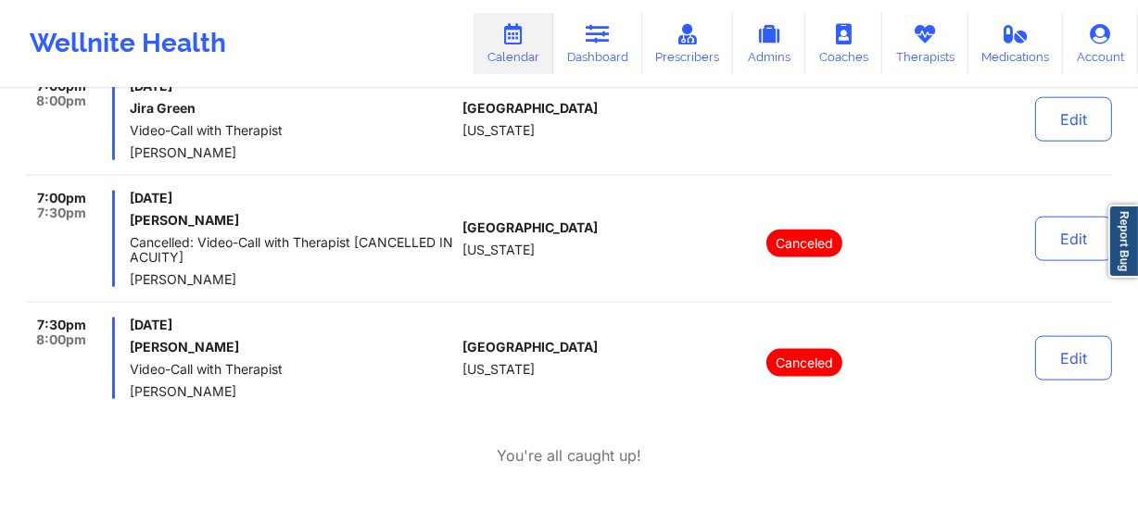
scroll to position [2020, 0]
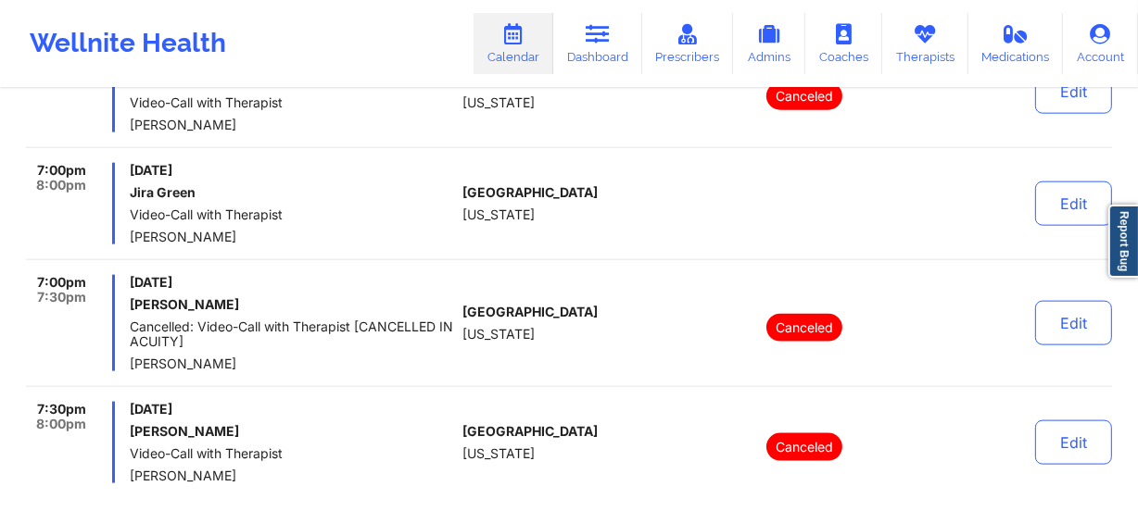
drag, startPoint x: 665, startPoint y: 204, endPoint x: 516, endPoint y: 193, distance: 149.6
click at [511, 195] on span "[GEOGRAPHIC_DATA]" at bounding box center [529, 192] width 135 height 15
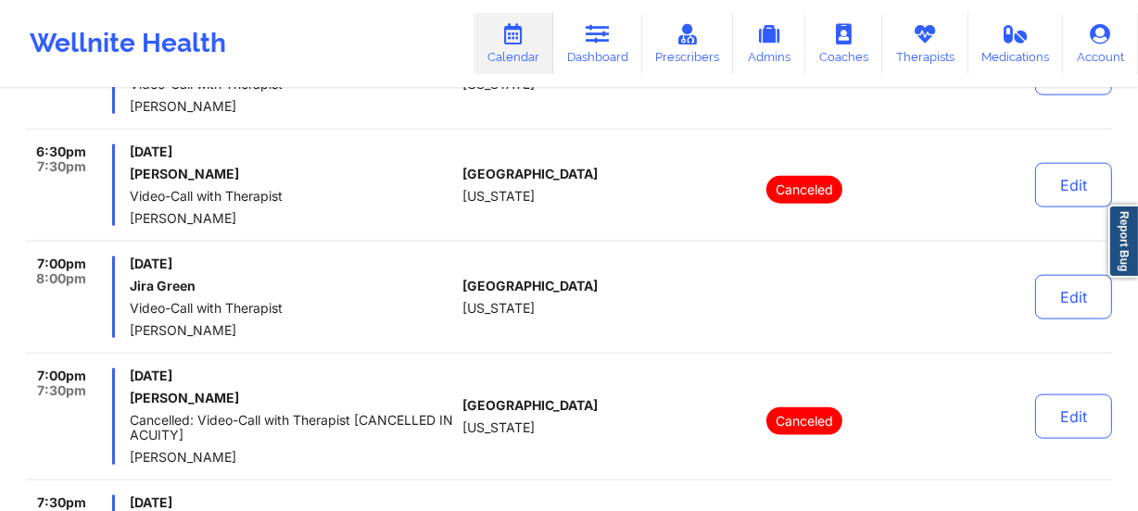
scroll to position [1759, 0]
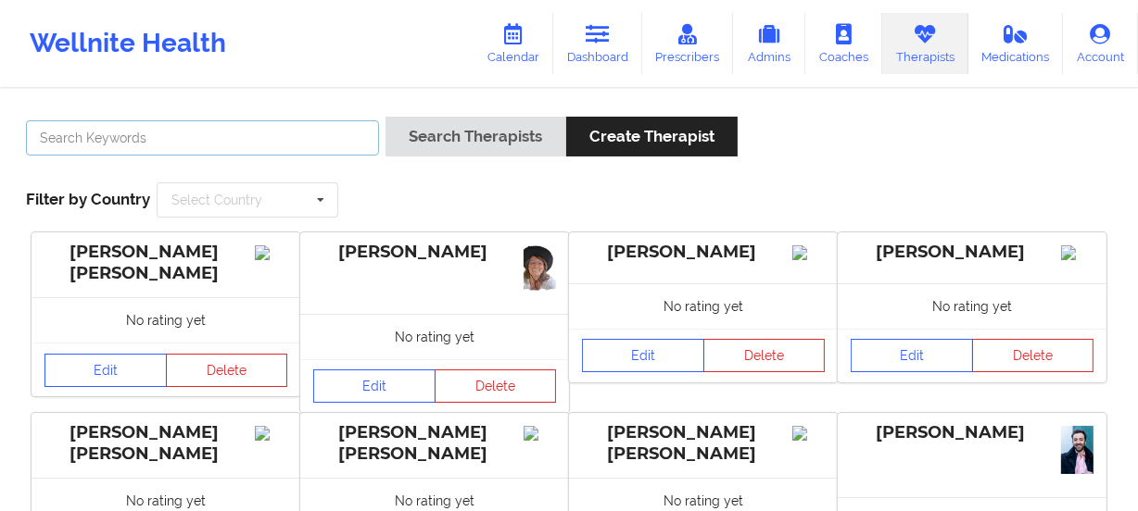
click at [271, 139] on input "text" at bounding box center [202, 137] width 353 height 35
paste input "[PERSON_NAME]"
type input "[PERSON_NAME]"
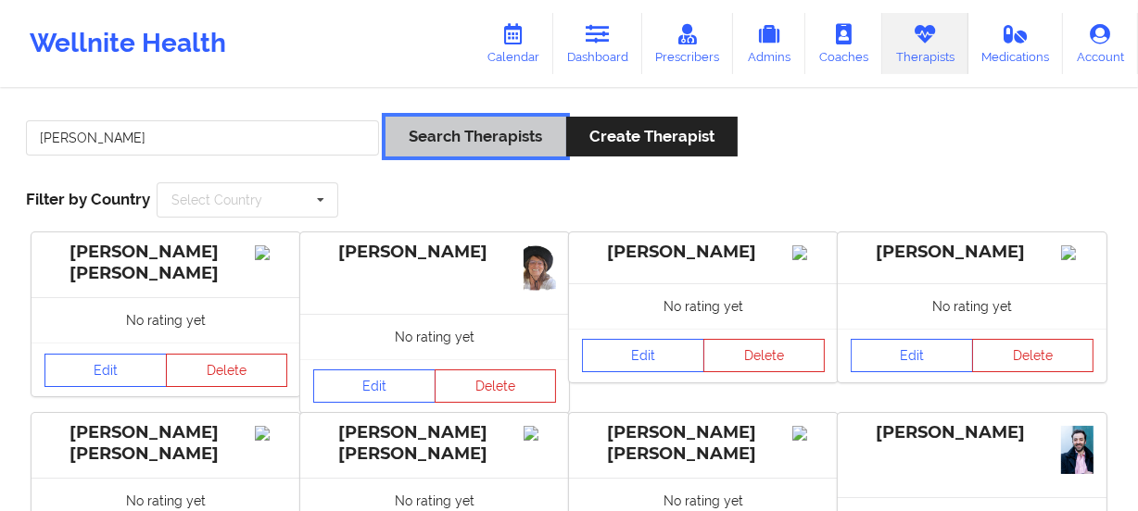
click at [429, 127] on button "Search Therapists" at bounding box center [475, 137] width 180 height 40
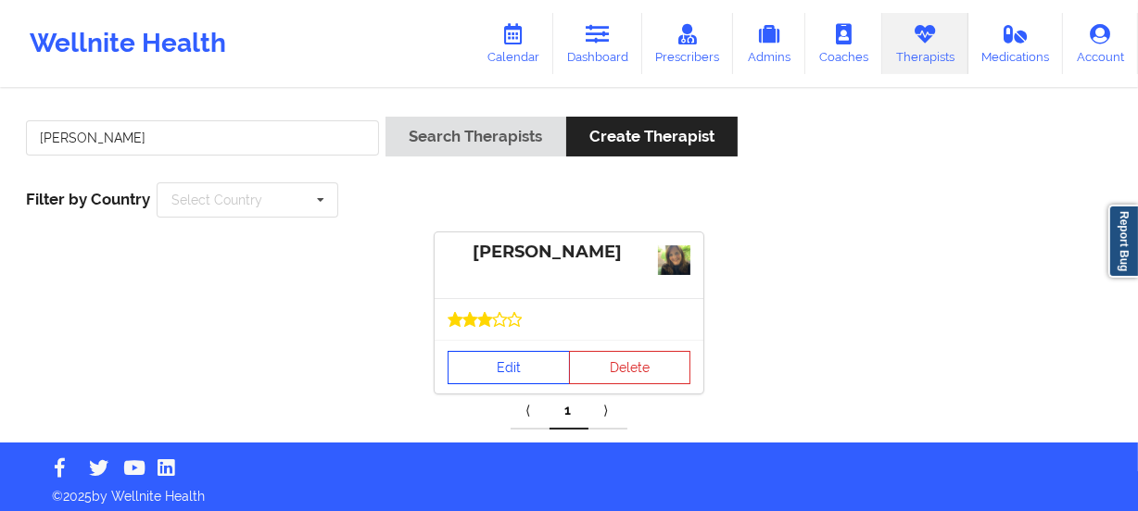
click at [505, 364] on link "Edit" at bounding box center [508, 367] width 122 height 33
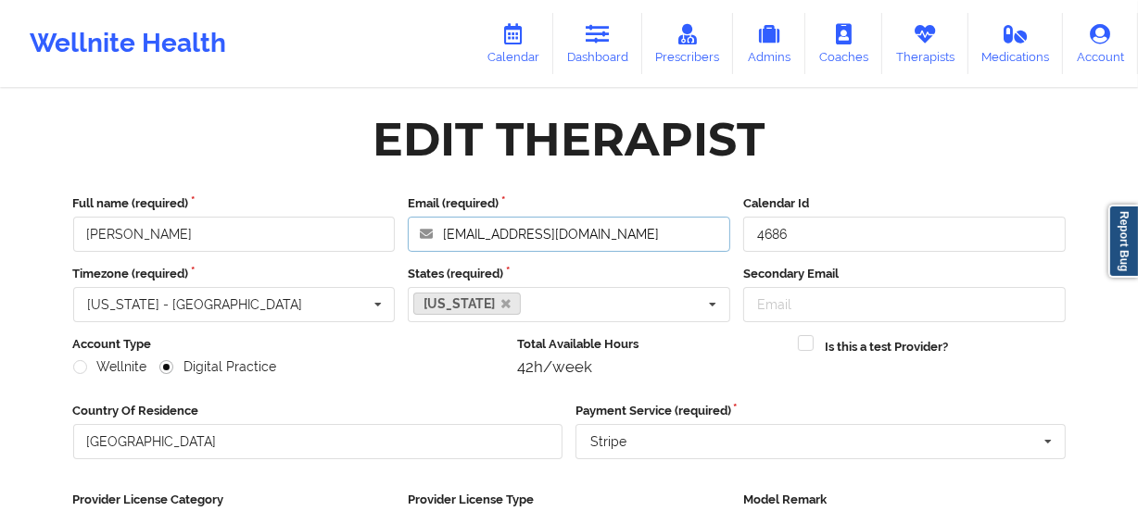
drag, startPoint x: 577, startPoint y: 232, endPoint x: 242, endPoint y: 211, distance: 336.0
click at [242, 211] on div "Full name (required) [PERSON_NAME] Email (required) [EMAIL_ADDRESS][DOMAIN_NAME…" at bounding box center [569, 223] width 1005 height 57
click at [963, 46] on link "Therapists" at bounding box center [925, 43] width 86 height 61
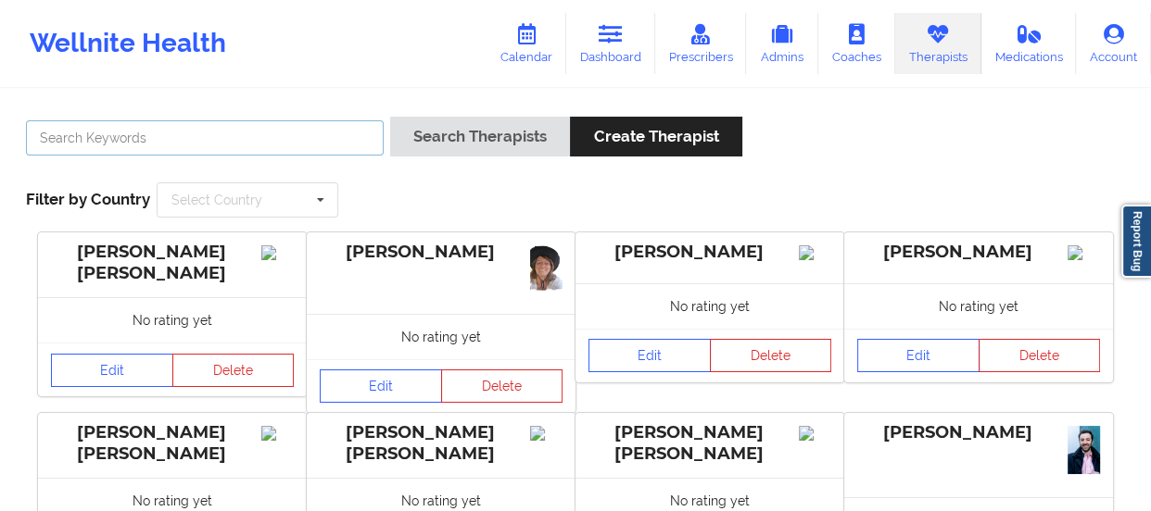
click at [212, 139] on input "text" at bounding box center [205, 137] width 358 height 35
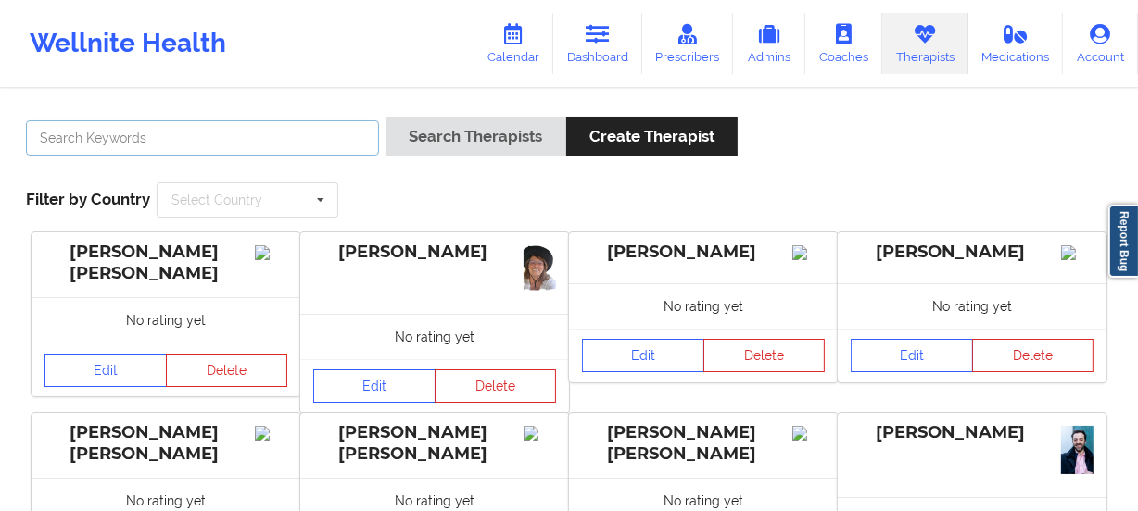
paste input "[PERSON_NAME]"
type input "[PERSON_NAME]"
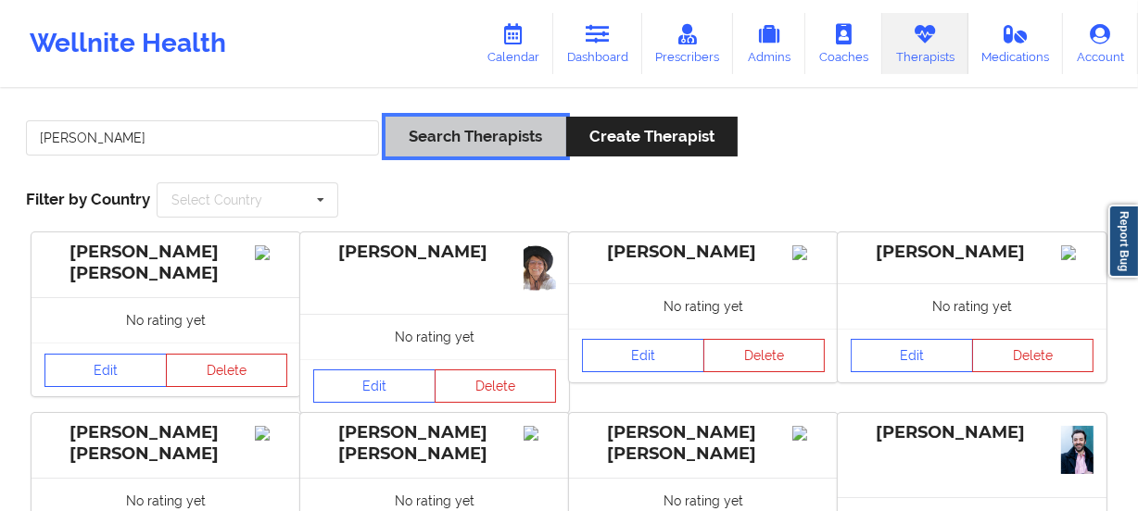
click at [446, 139] on button "Search Therapists" at bounding box center [475, 137] width 180 height 40
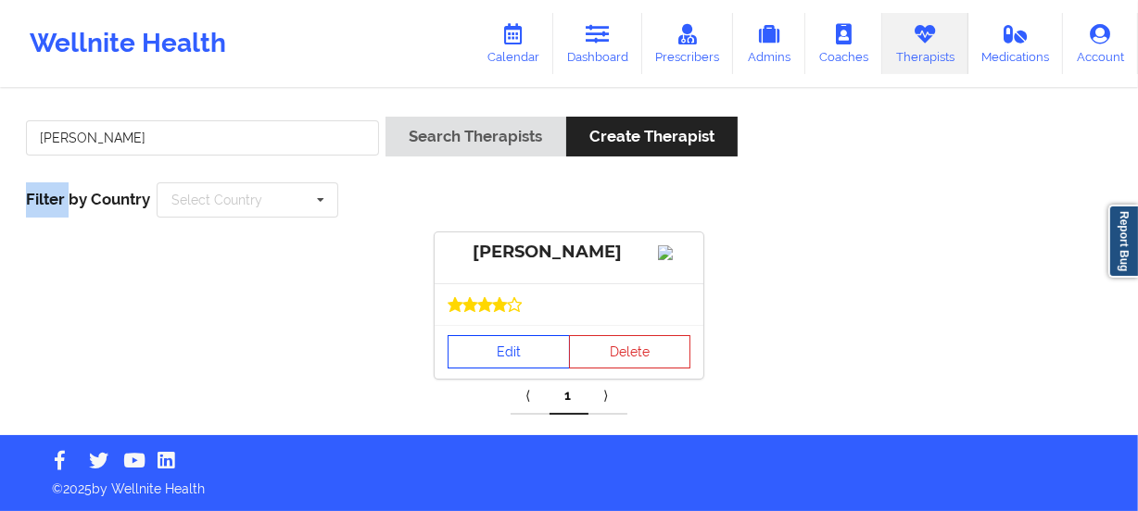
click at [520, 369] on link "Edit" at bounding box center [508, 351] width 122 height 33
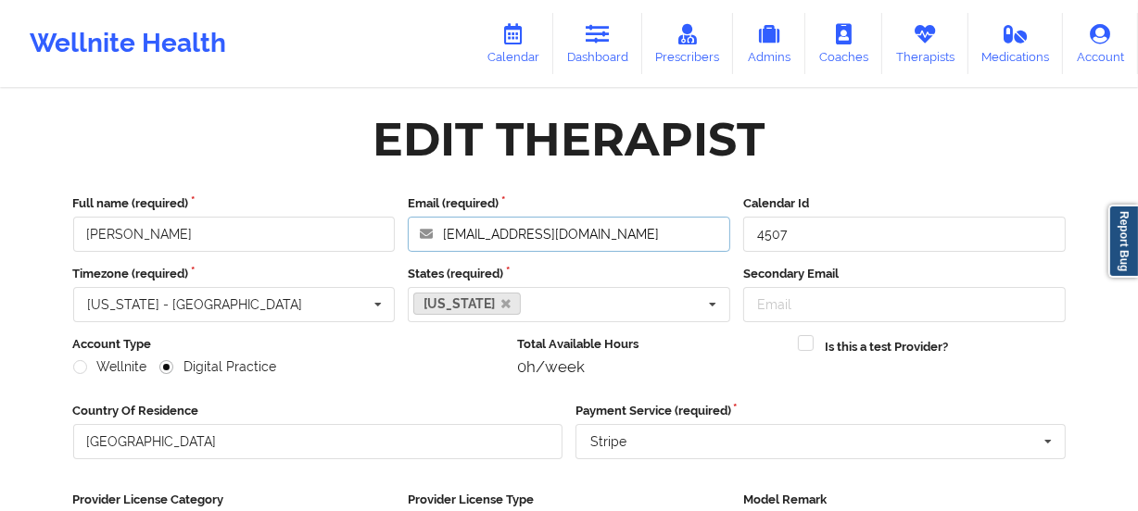
drag, startPoint x: 656, startPoint y: 231, endPoint x: 319, endPoint y: 220, distance: 337.4
click at [319, 220] on div "Full name (required) [PERSON_NAME] Email (required) [EMAIL_ADDRESS][DOMAIN_NAME…" at bounding box center [569, 223] width 1005 height 57
click at [286, 230] on input "[PERSON_NAME]" at bounding box center [234, 234] width 322 height 35
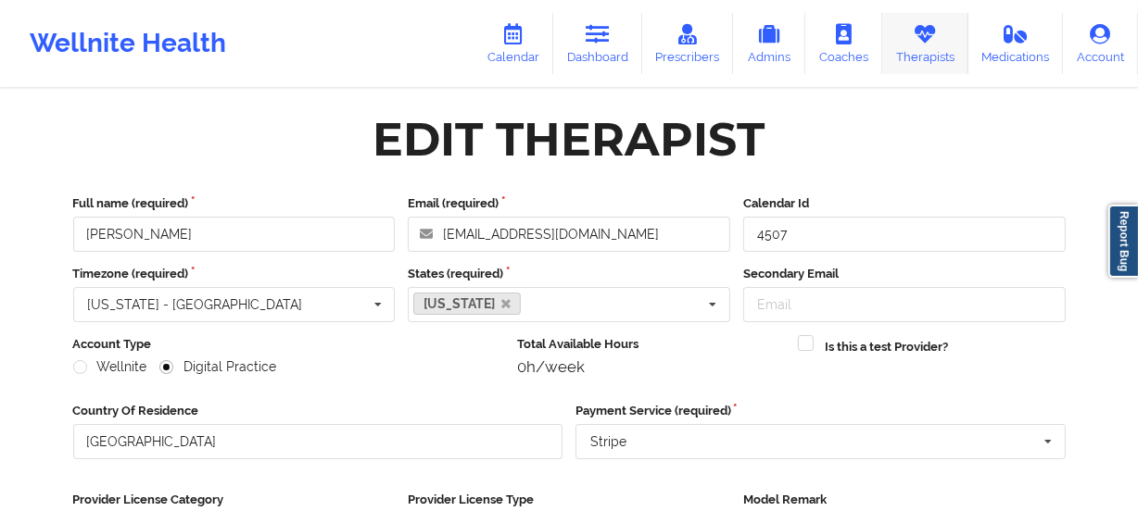
click at [893, 48] on link "Therapists" at bounding box center [925, 43] width 86 height 61
click at [882, 48] on link "Coaches" at bounding box center [843, 43] width 77 height 61
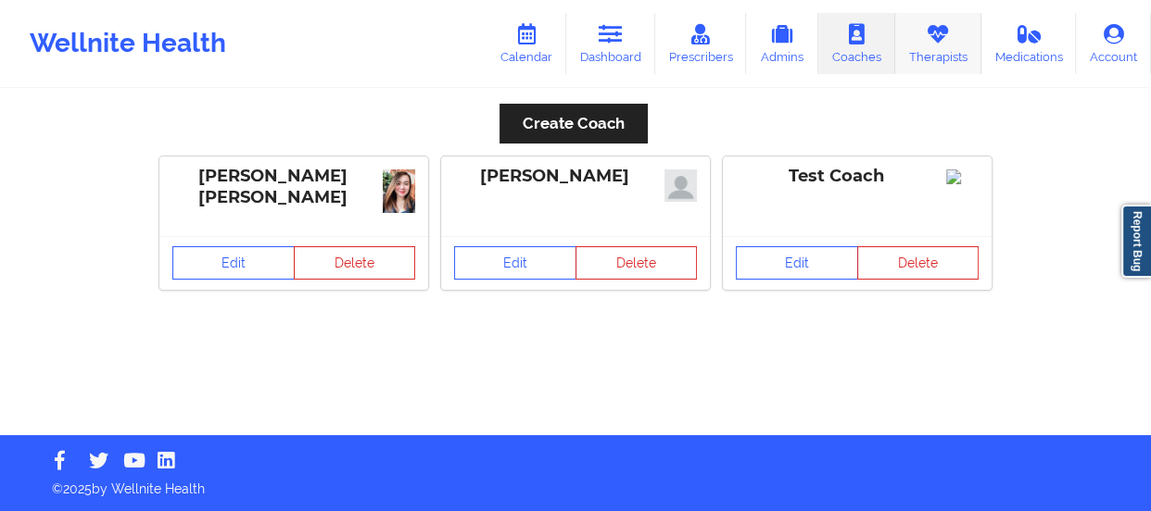
click at [938, 42] on icon at bounding box center [937, 34] width 24 height 20
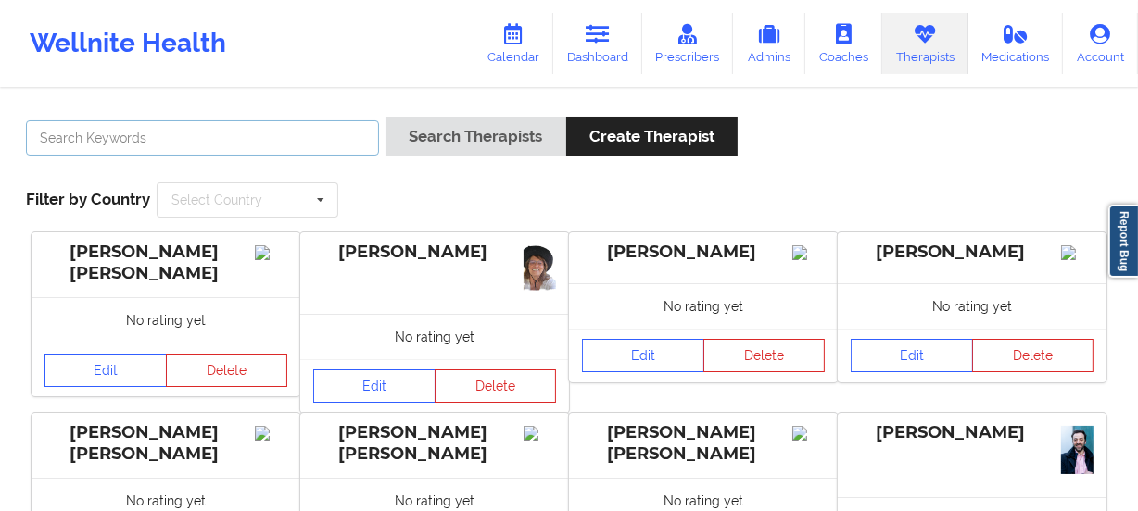
click at [272, 141] on input "text" at bounding box center [202, 137] width 353 height 35
paste input "Vitus Chibuike Onusuru"
type input "Vitus Chibuike Onusuru"
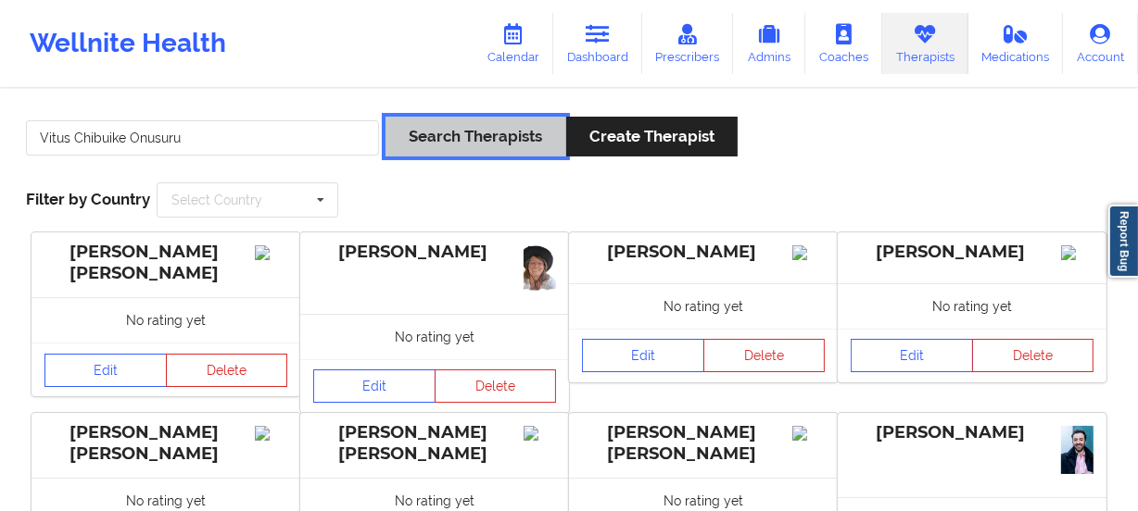
click at [434, 142] on button "Search Therapists" at bounding box center [475, 137] width 180 height 40
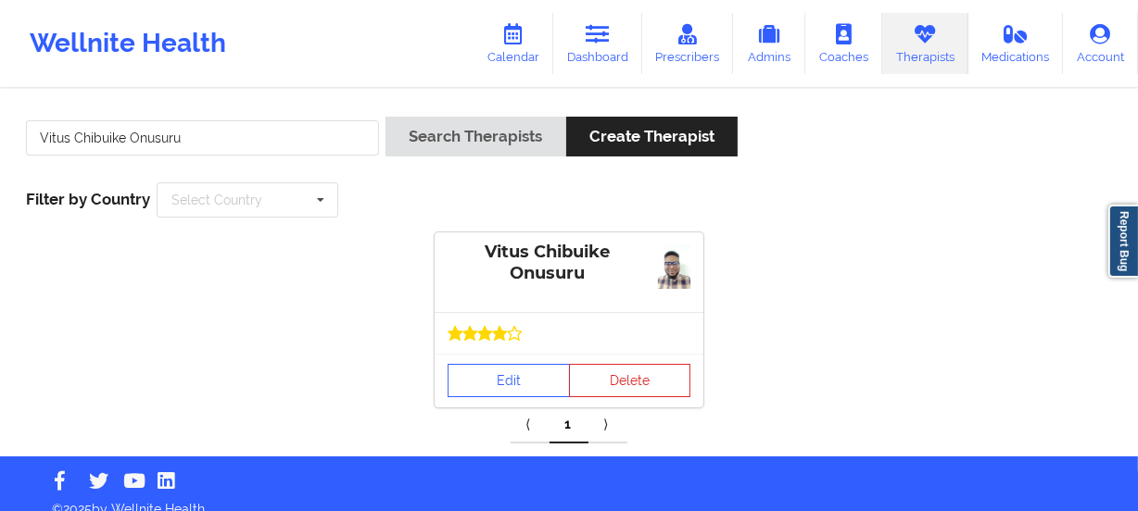
click at [516, 354] on div "Edit Delete" at bounding box center [568, 381] width 269 height 54
drag, startPoint x: 516, startPoint y: 353, endPoint x: 515, endPoint y: 366, distance: 13.0
click at [516, 354] on div "Edit Delete" at bounding box center [568, 381] width 269 height 54
click at [516, 368] on link "Edit" at bounding box center [508, 380] width 122 height 33
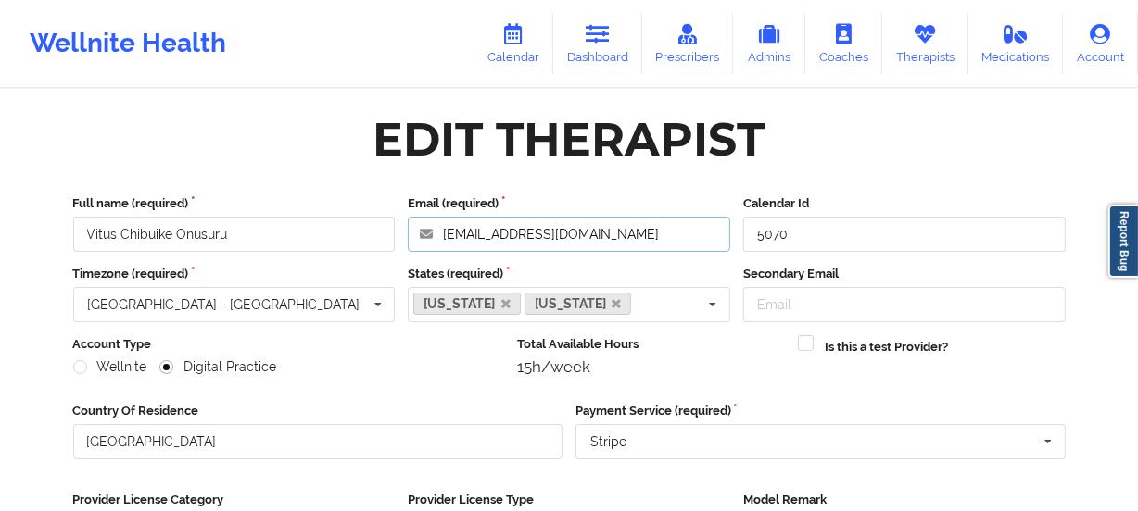
drag, startPoint x: 609, startPoint y: 238, endPoint x: 261, endPoint y: 220, distance: 347.8
click at [261, 220] on div "Full name (required) [PERSON_NAME] Onusuru Email (required) [EMAIL_ADDRESS][DOM…" at bounding box center [569, 223] width 1005 height 57
click at [260, 220] on input "Vitus Chibuike Onusuru" at bounding box center [234, 234] width 322 height 35
drag, startPoint x: 593, startPoint y: 232, endPoint x: 443, endPoint y: 221, distance: 150.4
click at [444, 221] on input "[EMAIL_ADDRESS][DOMAIN_NAME]" at bounding box center [569, 234] width 322 height 35
